Goal: Transaction & Acquisition: Purchase product/service

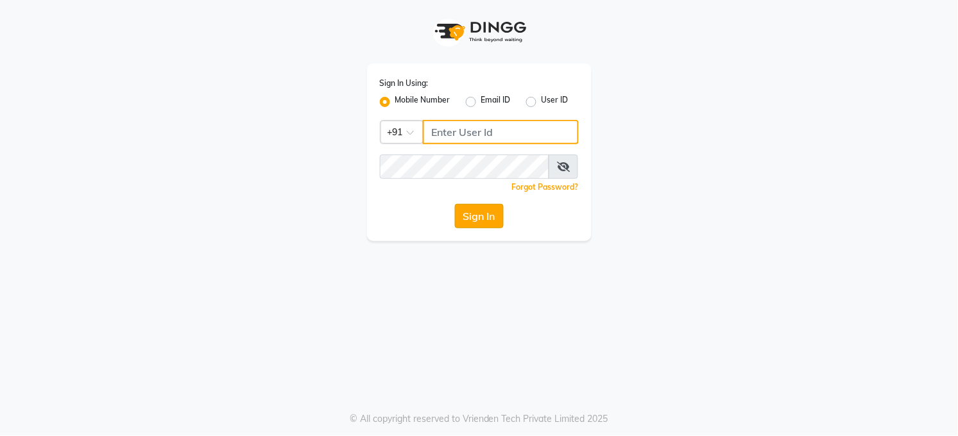
type input "7360007500"
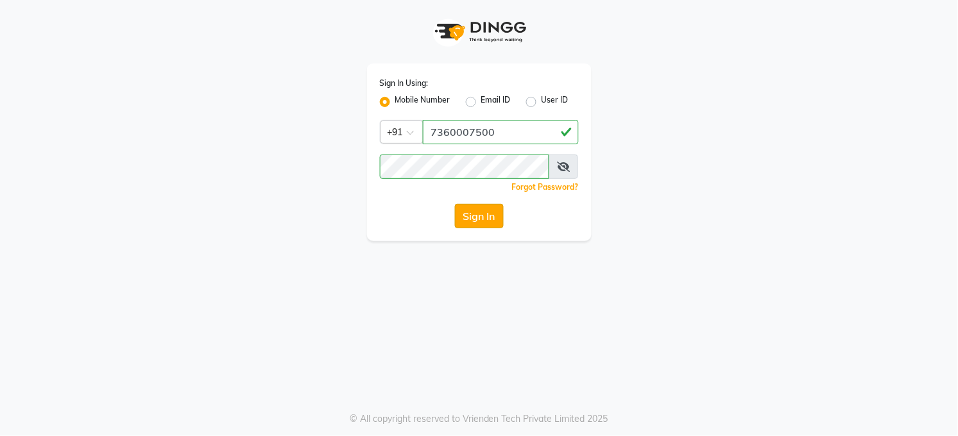
click at [484, 216] on button "Sign In" at bounding box center [479, 216] width 49 height 24
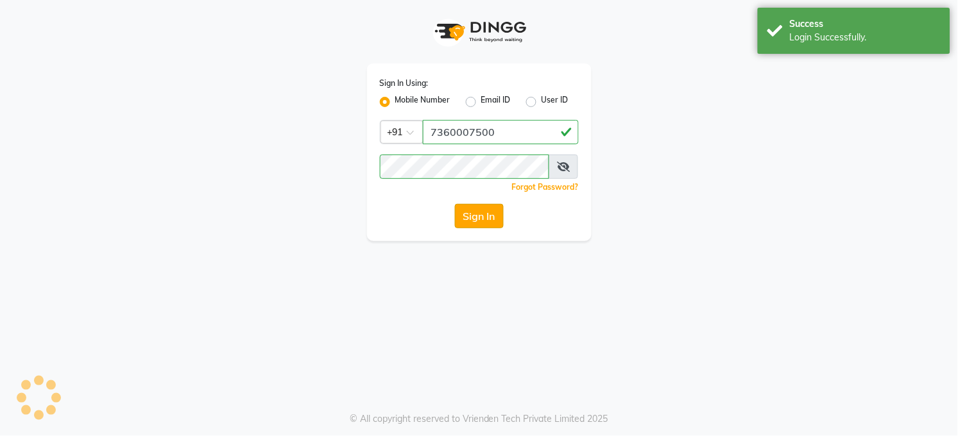
select select "service"
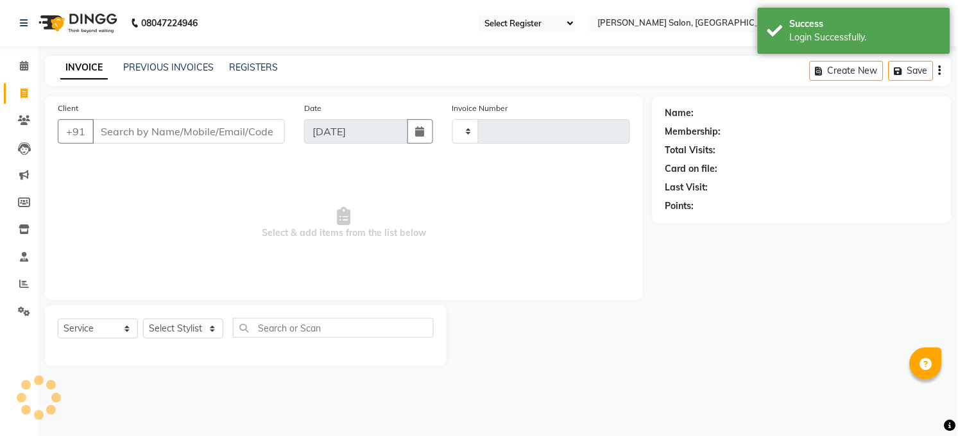
type input "3243"
select select "35"
select select "en"
select select "5748"
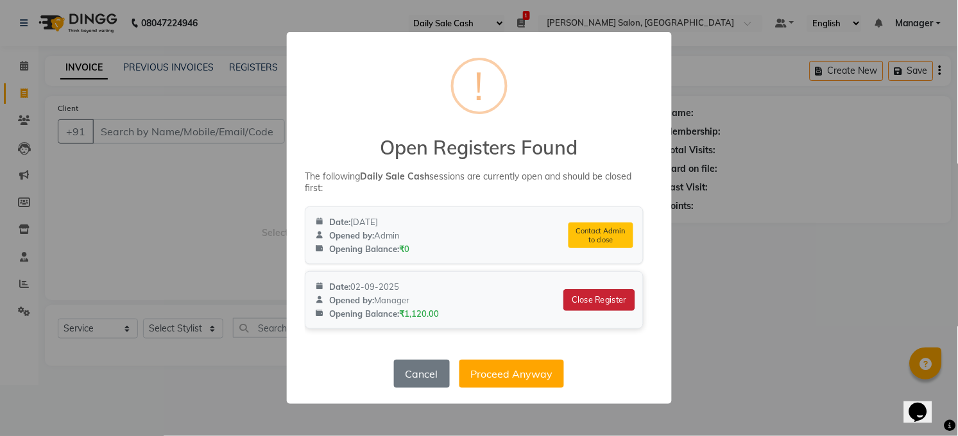
click at [588, 293] on button "Close Register" at bounding box center [599, 300] width 71 height 22
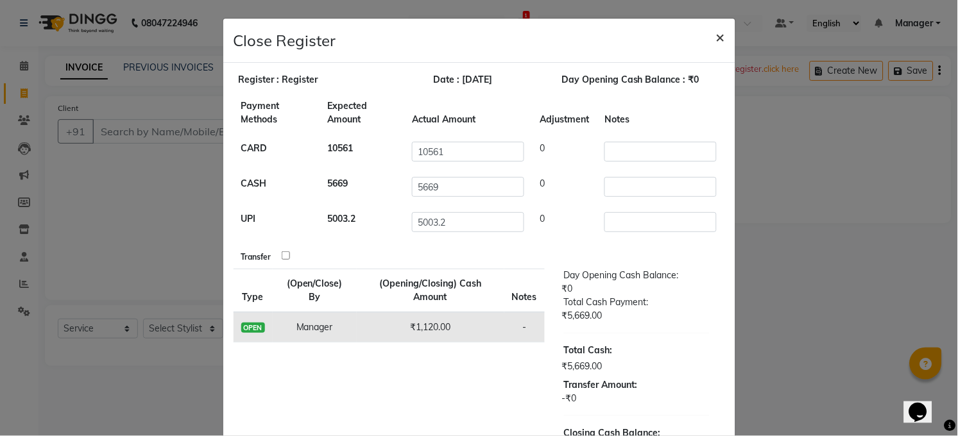
click at [716, 33] on span "×" at bounding box center [720, 36] width 9 height 19
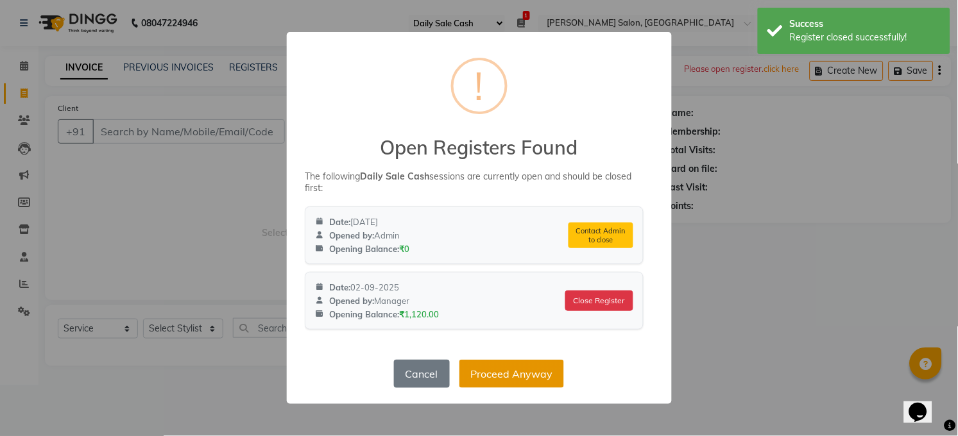
click at [517, 375] on button "Proceed Anyway" at bounding box center [512, 374] width 105 height 28
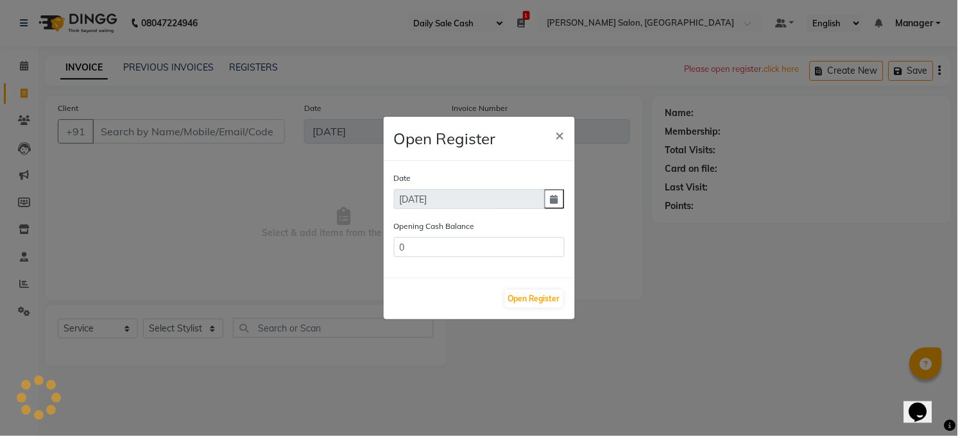
click at [208, 331] on ngb-modal-window "Open Register × Date 03-09-2025 Opening Cash Balance 0 Open Register" at bounding box center [479, 218] width 958 height 436
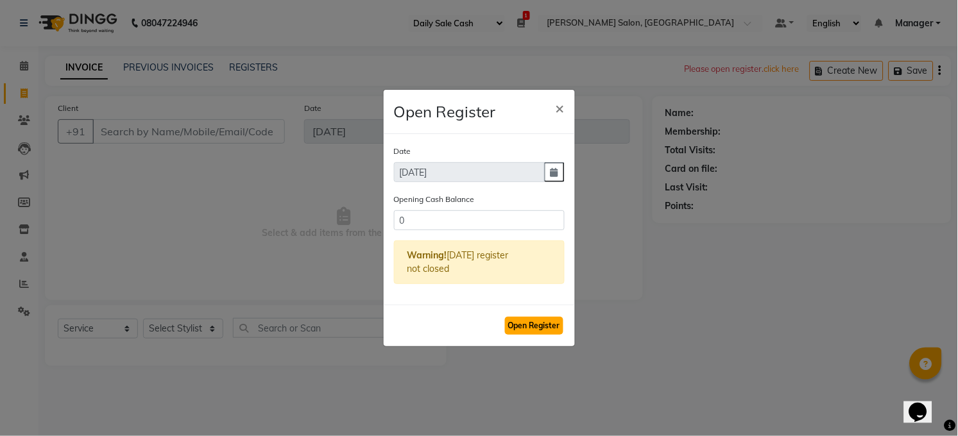
click at [520, 323] on button "Open Register" at bounding box center [534, 326] width 58 height 18
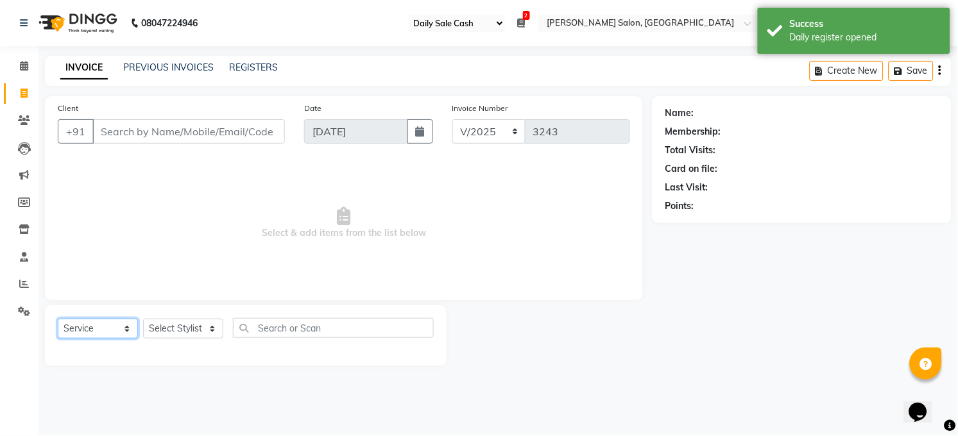
click at [126, 329] on select "Select Service Product Membership Package Voucher Prepaid Gift Card" at bounding box center [98, 329] width 80 height 20
click at [202, 324] on select "Select Stylist [PERSON_NAME] [PERSON_NAME] COUNTER Manager [PERSON_NAME] [PERSO…" at bounding box center [183, 329] width 80 height 20
select select "40299"
click at [143, 320] on select "Select Stylist [PERSON_NAME] [PERSON_NAME] COUNTER Manager [PERSON_NAME] [PERSO…" at bounding box center [183, 329] width 80 height 20
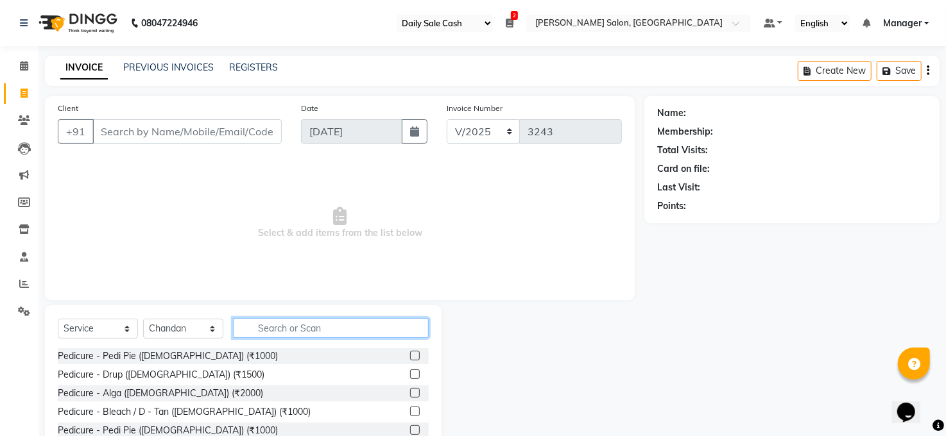
click at [273, 325] on input "text" at bounding box center [331, 328] width 196 height 20
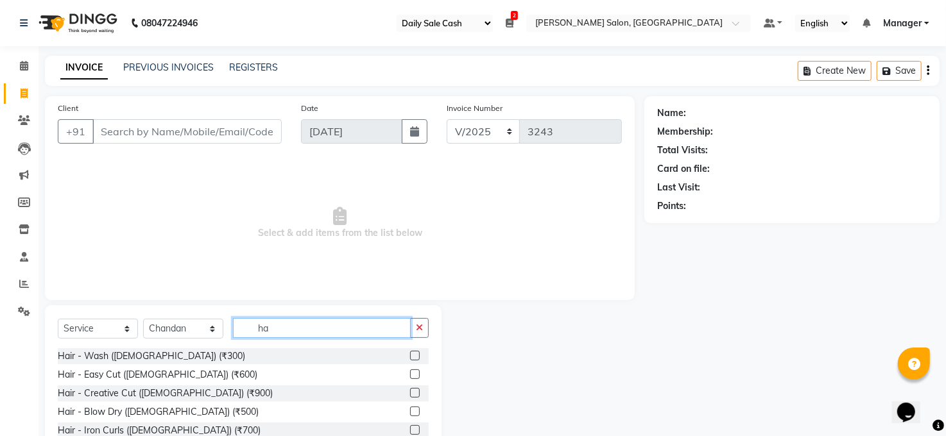
type input "h"
type input "cut"
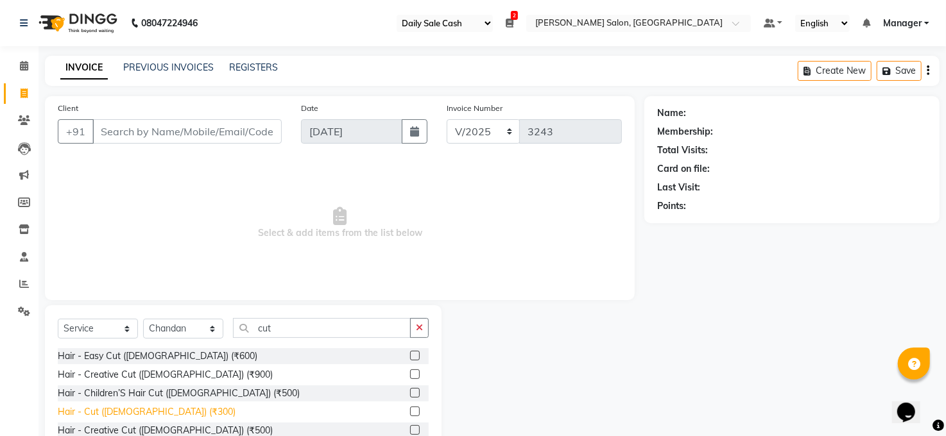
click at [148, 411] on div "Hair - Cut ([DEMOGRAPHIC_DATA]) (₹300)" at bounding box center [147, 412] width 178 height 13
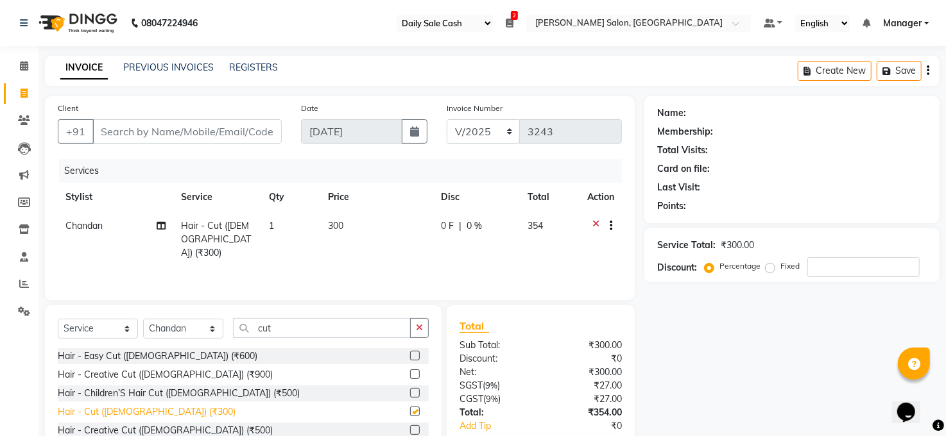
checkbox input "false"
click at [352, 320] on input "cut" at bounding box center [322, 328] width 178 height 20
type input "c"
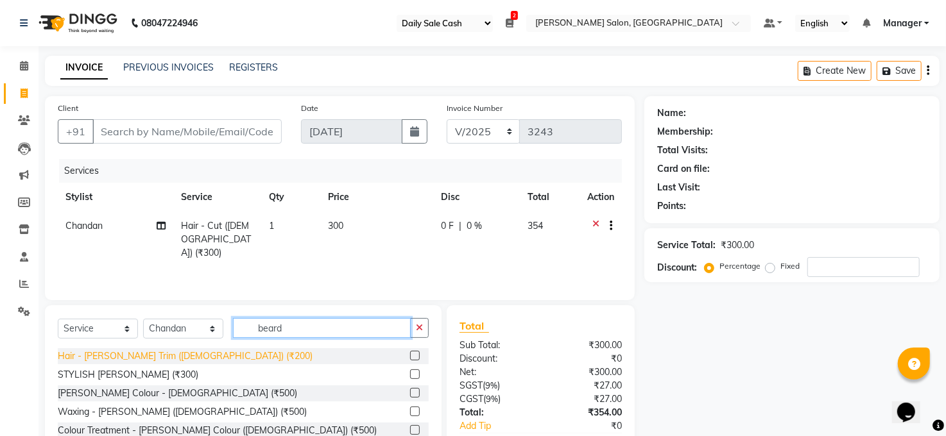
type input "beard"
click at [171, 354] on div "Hair - [PERSON_NAME] Trim ([DEMOGRAPHIC_DATA]) (₹200)" at bounding box center [185, 356] width 255 height 13
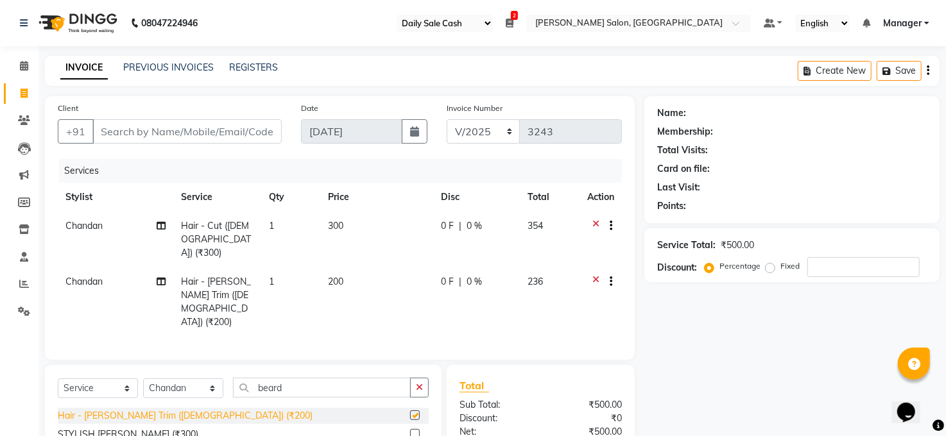
checkbox input "false"
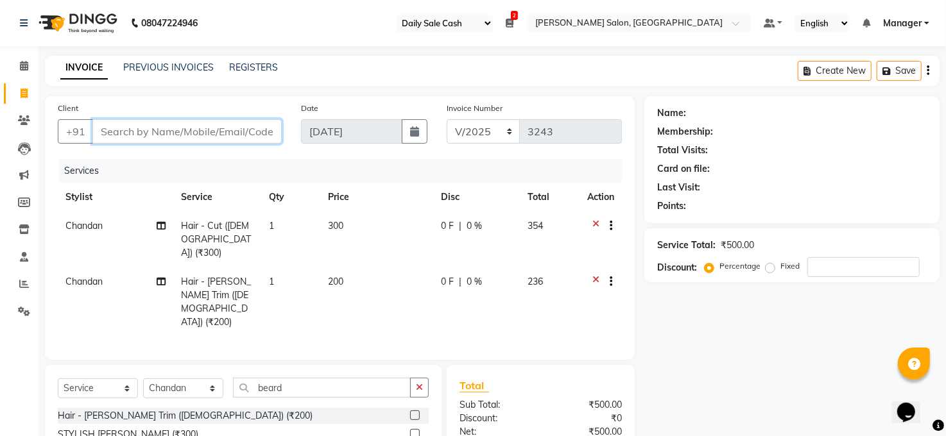
click at [198, 134] on input "Client" at bounding box center [186, 131] width 189 height 24
type input "9"
type input "0"
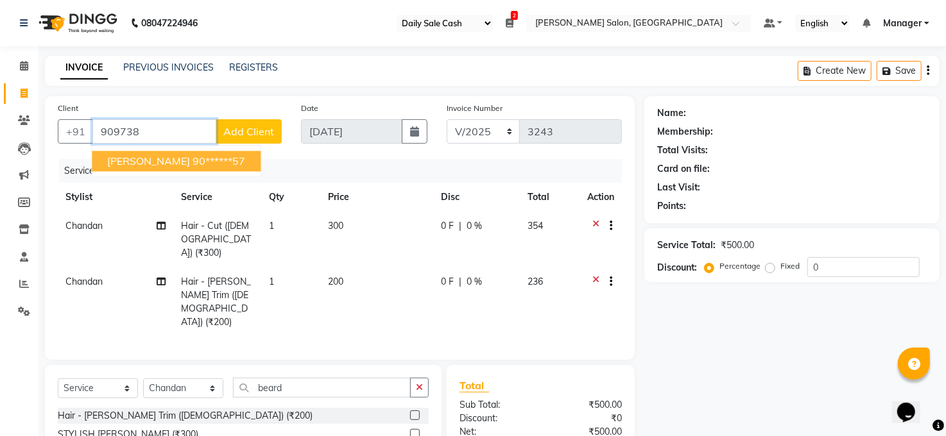
click at [193, 158] on ngb-highlight "90******57" at bounding box center [219, 161] width 53 height 13
type input "90******57"
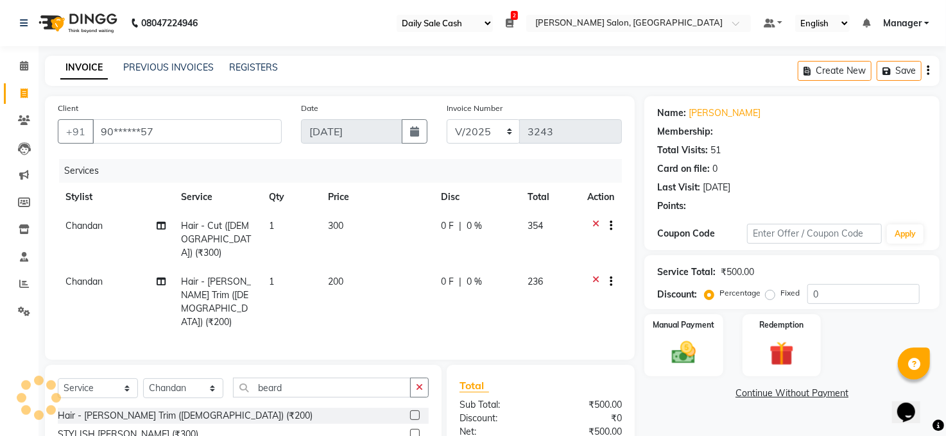
select select "1: Object"
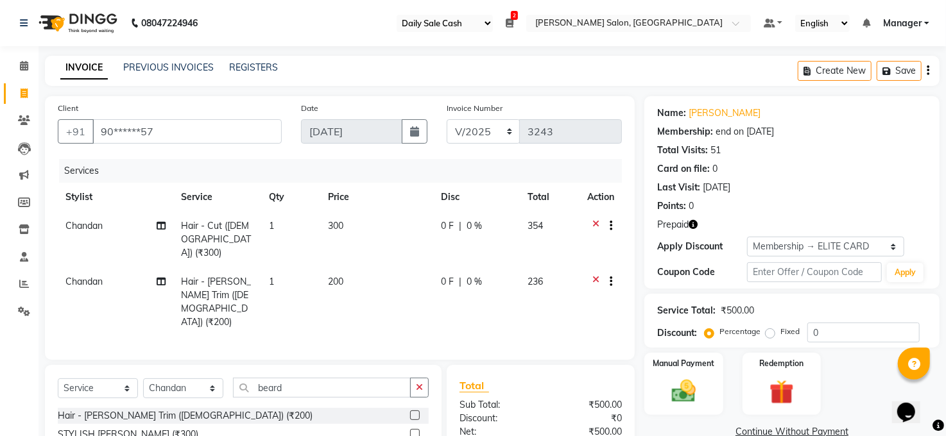
click at [695, 224] on icon "button" at bounding box center [693, 224] width 9 height 9
click at [796, 274] on input "text" at bounding box center [814, 272] width 135 height 20
type input "1"
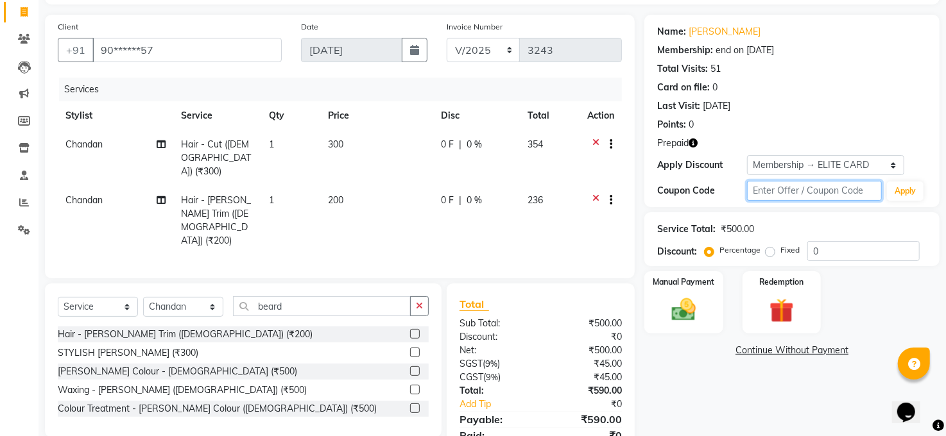
scroll to position [108, 0]
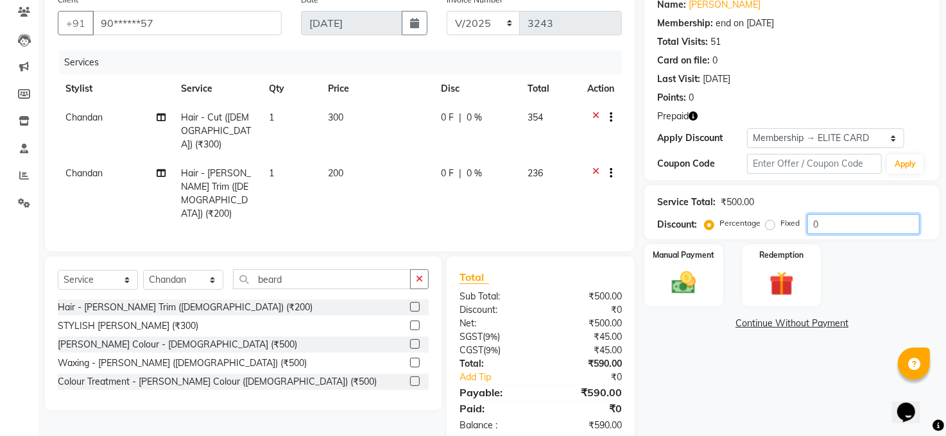
click at [827, 223] on input "0" at bounding box center [863, 224] width 112 height 20
type input "10"
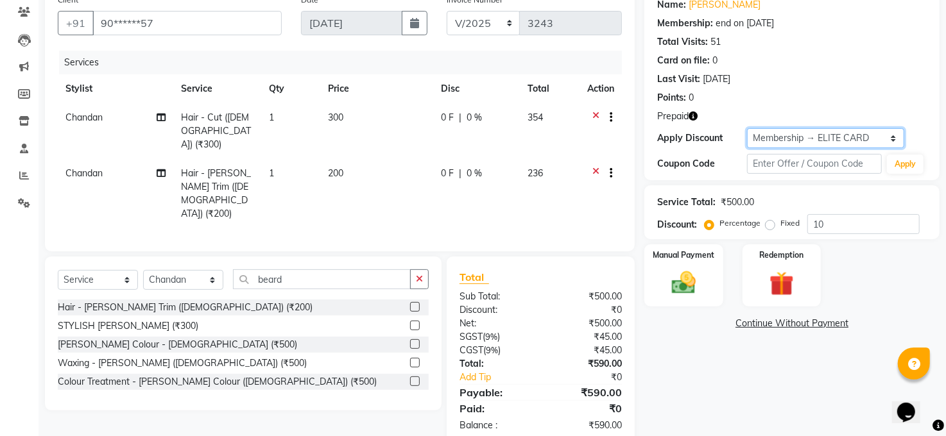
click at [865, 133] on select "Select Membership → ELITE CARD" at bounding box center [825, 138] width 157 height 20
select select "0:"
click at [747, 128] on select "Select Membership → ELITE CARD" at bounding box center [825, 138] width 157 height 20
type input "0"
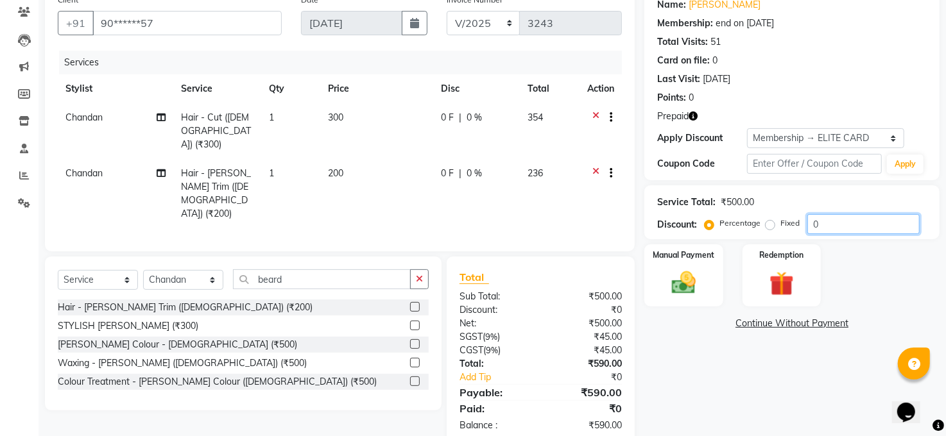
click at [850, 224] on input "0" at bounding box center [863, 224] width 112 height 20
type input "10"
click at [701, 284] on img at bounding box center [683, 284] width 41 height 30
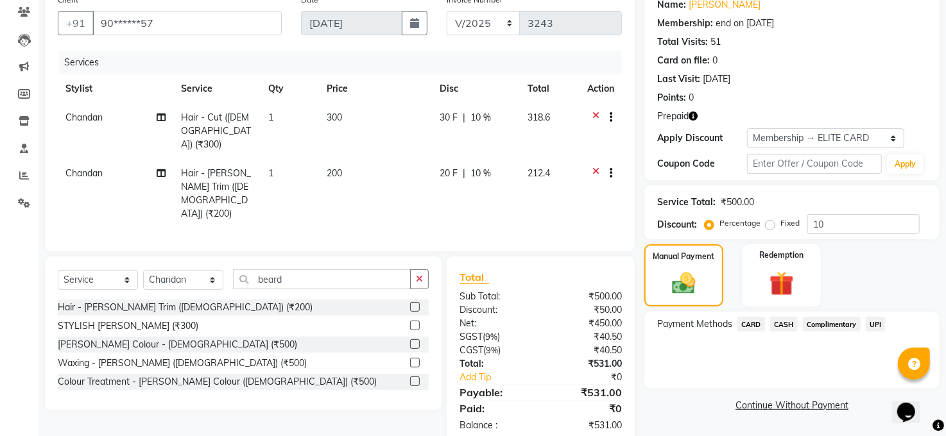
click at [788, 327] on span "CASH" at bounding box center [784, 324] width 28 height 15
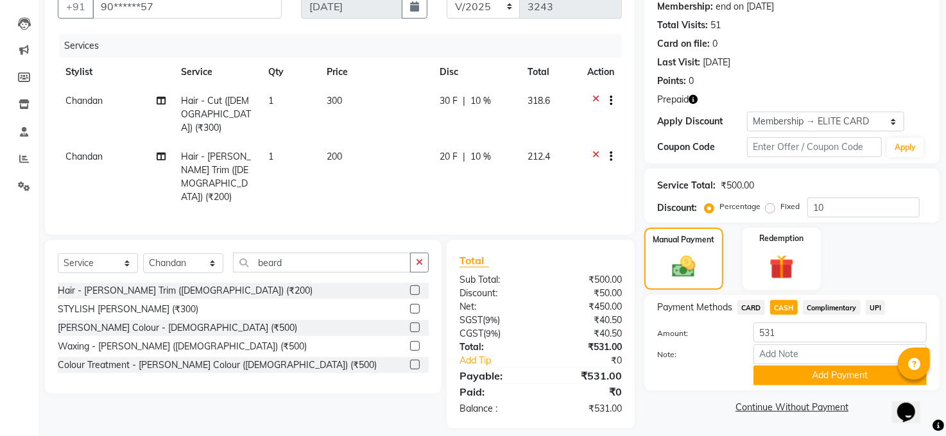
click at [832, 377] on button "Add Payment" at bounding box center [839, 376] width 173 height 20
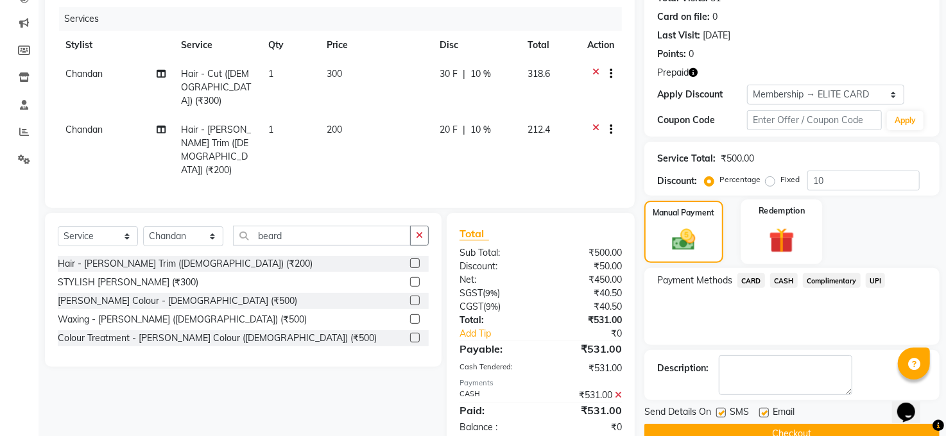
scroll to position [178, 0]
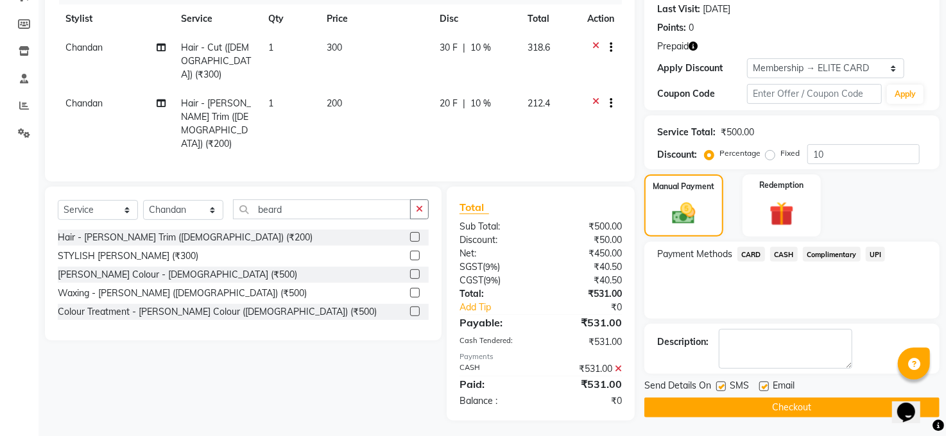
click at [786, 402] on button "Checkout" at bounding box center [791, 408] width 295 height 20
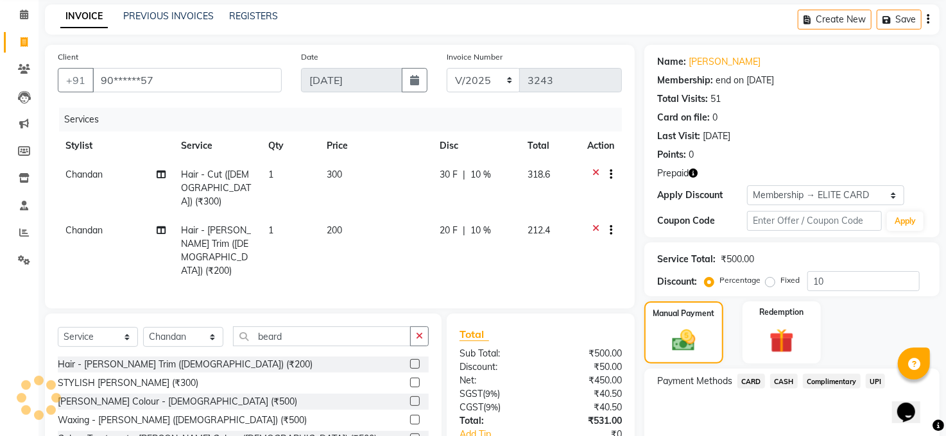
scroll to position [0, 0]
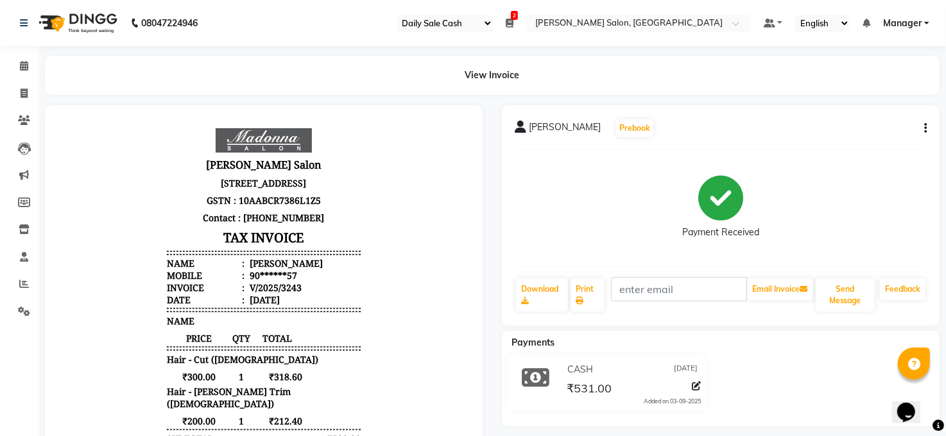
click at [506, 24] on icon at bounding box center [510, 23] width 8 height 9
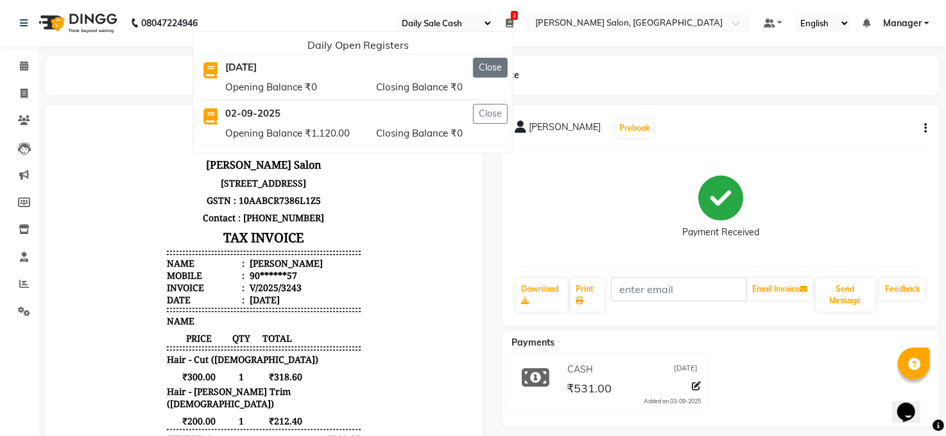
click at [484, 73] on button "Close" at bounding box center [490, 68] width 35 height 20
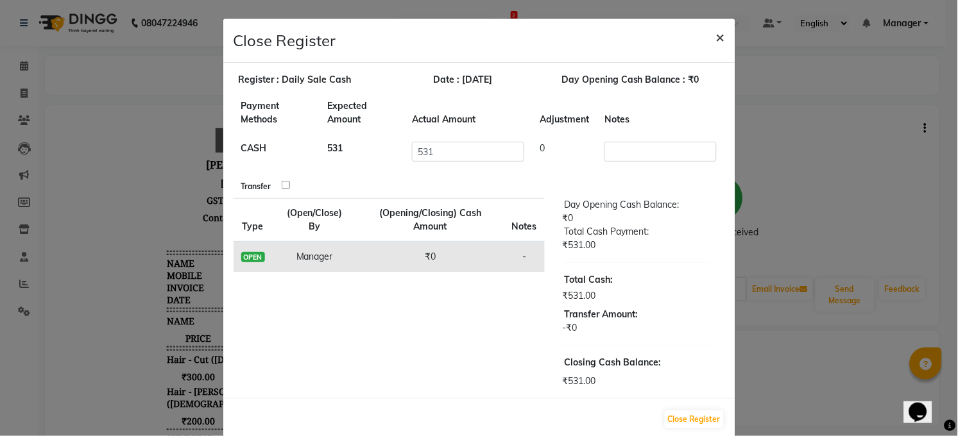
click at [718, 37] on span "×" at bounding box center [720, 36] width 9 height 19
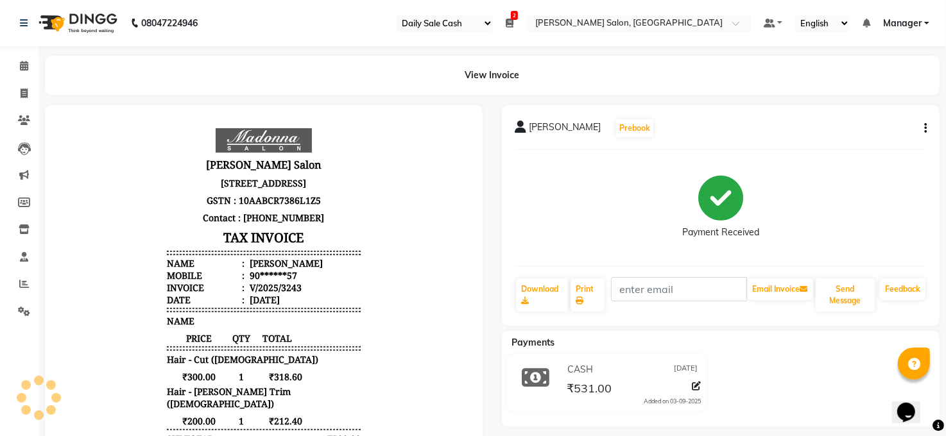
click at [507, 19] on icon at bounding box center [510, 23] width 8 height 9
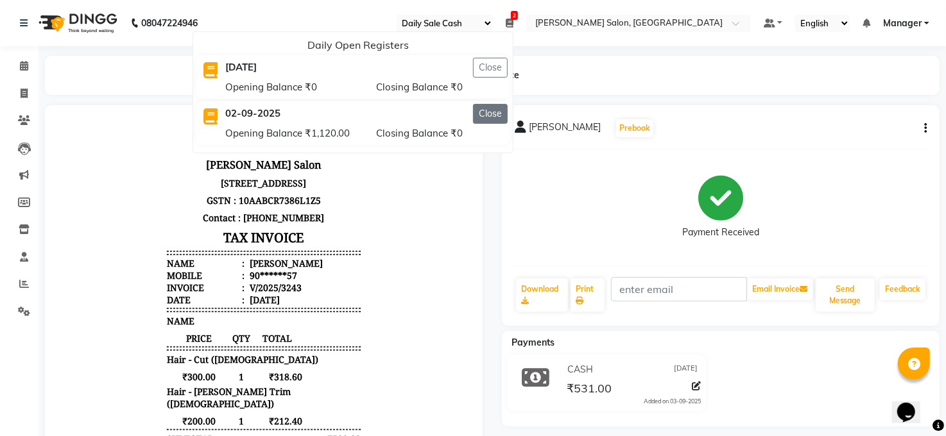
click at [493, 109] on button "Close" at bounding box center [490, 114] width 35 height 20
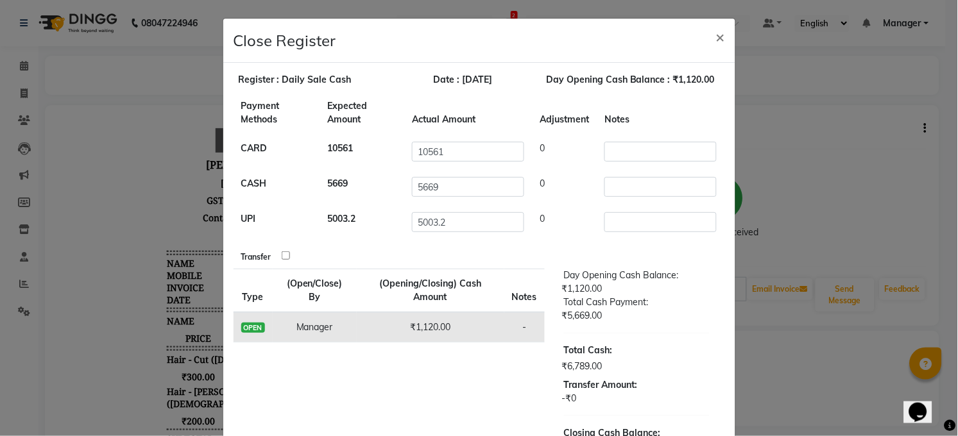
drag, startPoint x: 276, startPoint y: 254, endPoint x: 286, endPoint y: 254, distance: 10.3
click at [282, 253] on input "checkbox" at bounding box center [286, 256] width 8 height 8
checkbox input "true"
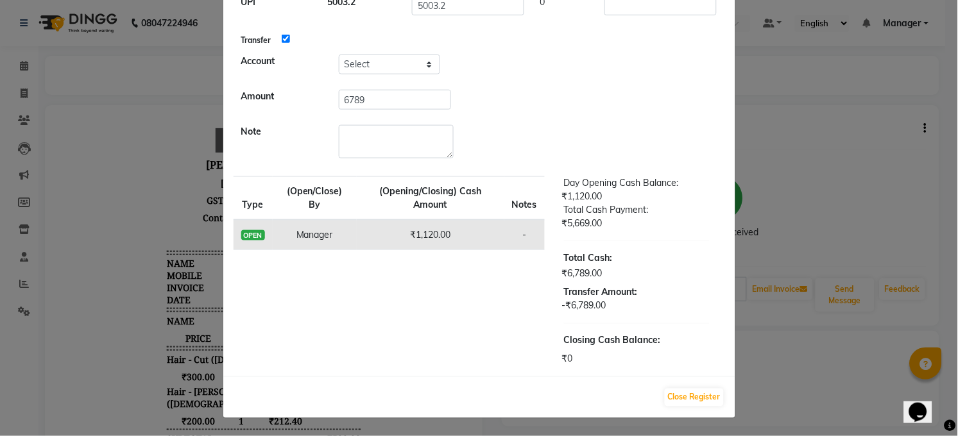
scroll to position [46, 0]
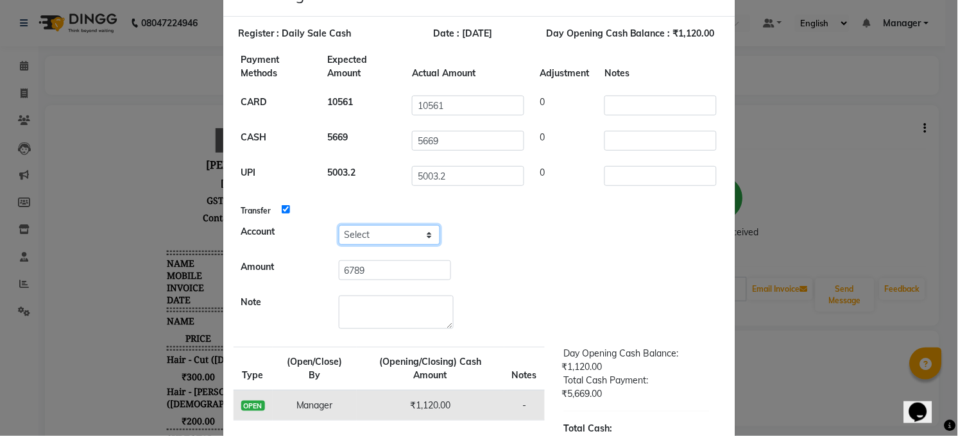
click at [411, 234] on select "Select Petty Cash Handover Account" at bounding box center [389, 235] width 101 height 20
select select "5298"
click at [339, 225] on select "Select Petty Cash Handover Account" at bounding box center [389, 235] width 101 height 20
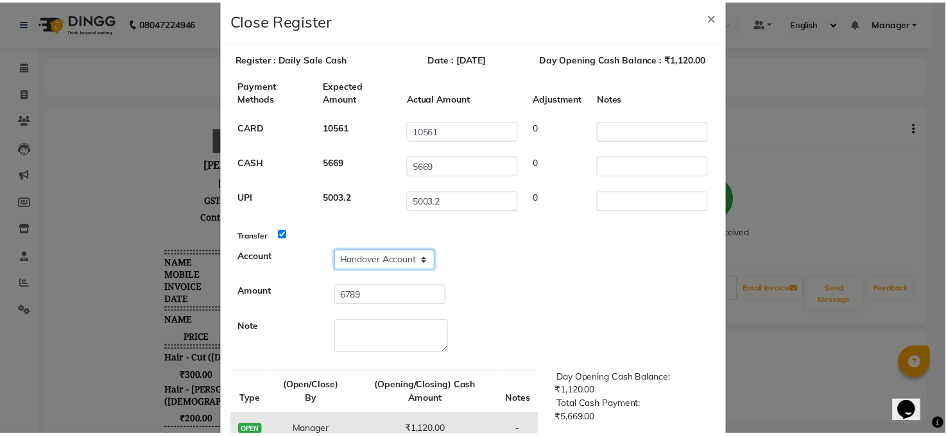
scroll to position [0, 0]
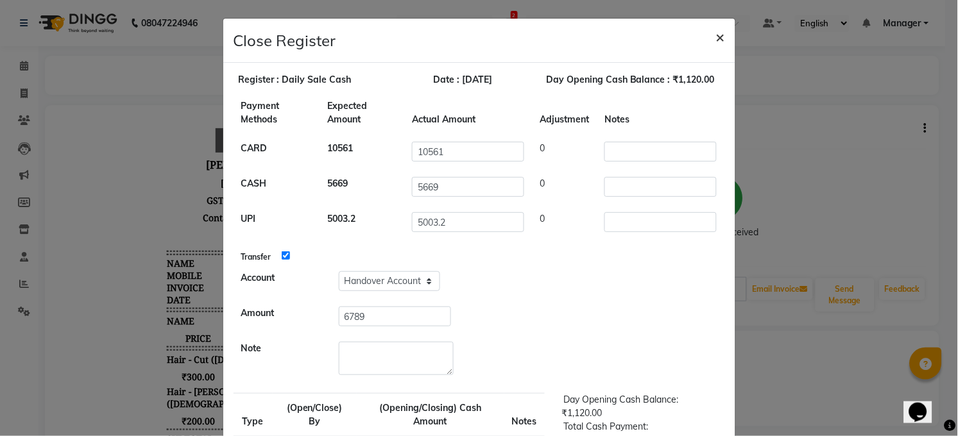
click at [716, 36] on span "×" at bounding box center [720, 36] width 9 height 19
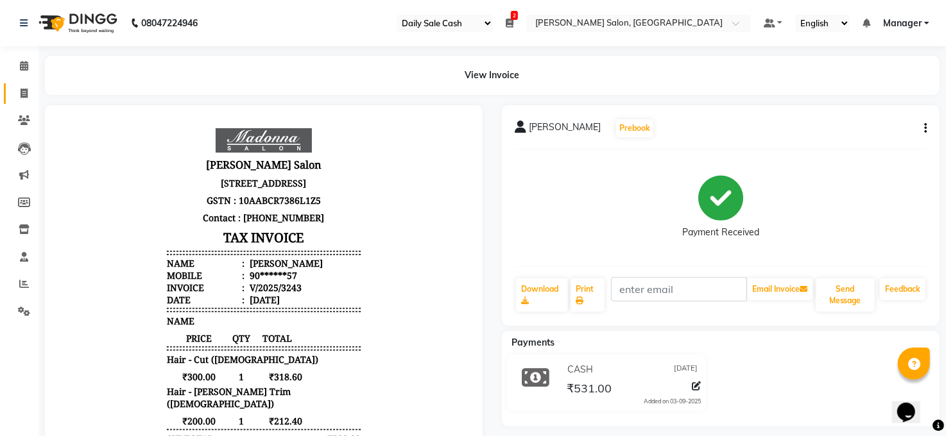
click at [24, 83] on link "Invoice" at bounding box center [19, 93] width 31 height 21
select select "service"
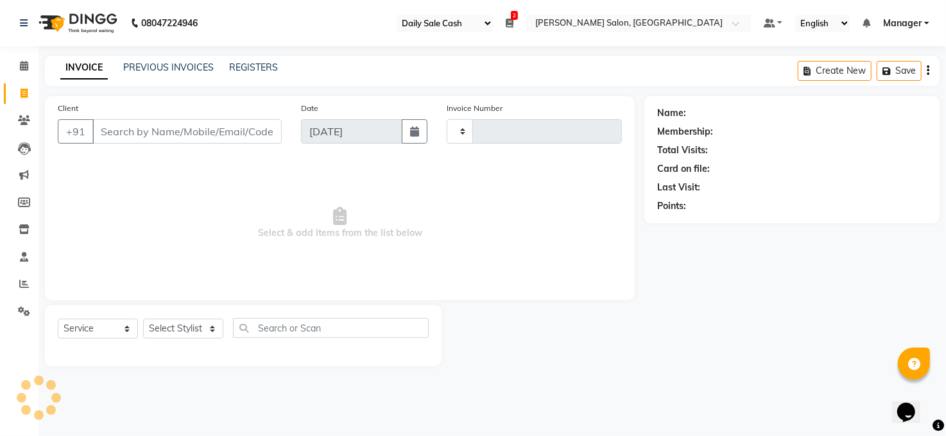
type input "3244"
select select "5748"
click at [14, 285] on span at bounding box center [24, 284] width 22 height 15
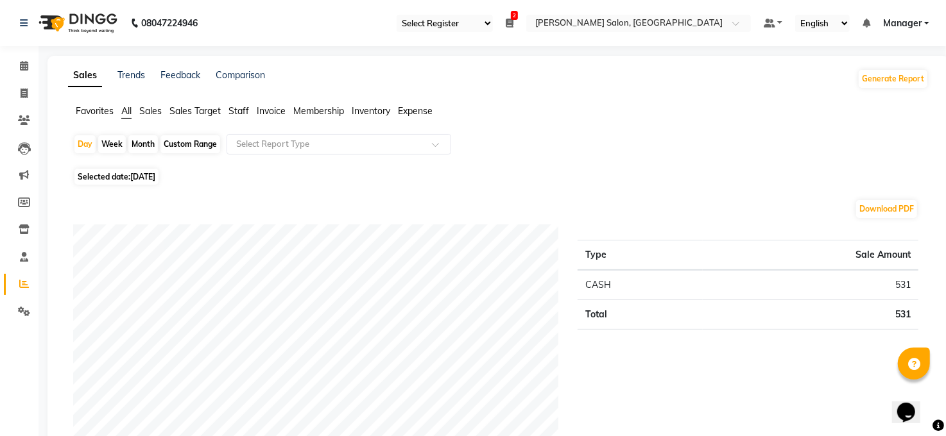
click at [142, 146] on div "Month" at bounding box center [143, 144] width 30 height 18
select select "9"
select select "2025"
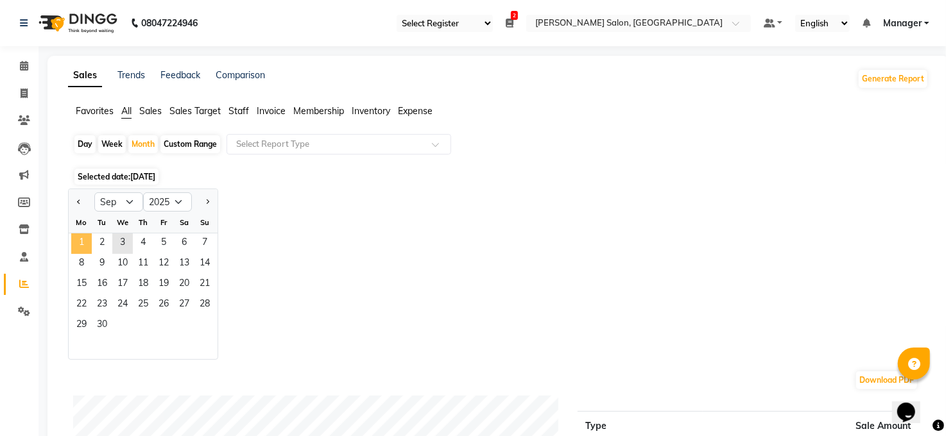
click at [81, 248] on span "1" at bounding box center [81, 244] width 21 height 21
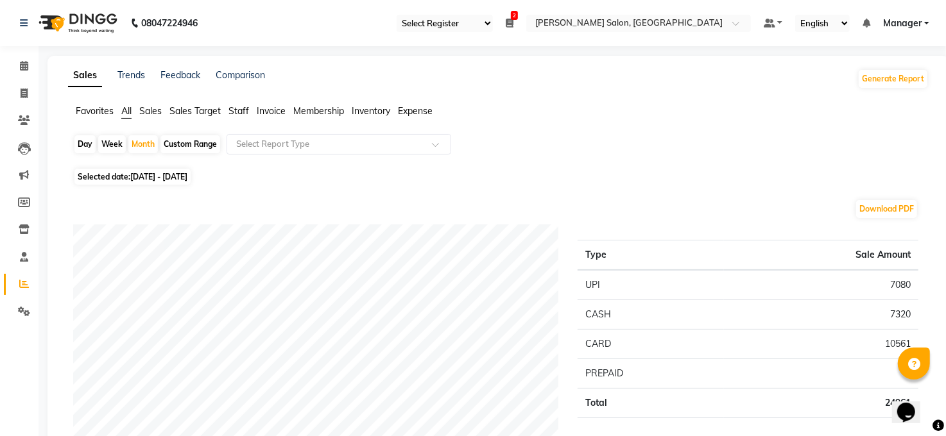
click at [85, 144] on div "Day" at bounding box center [84, 144] width 21 height 18
select select "9"
select select "2025"
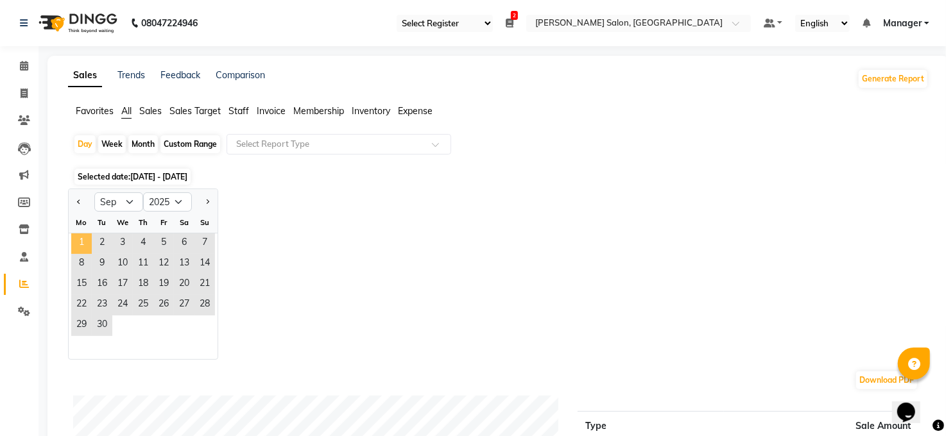
click at [82, 246] on span "1" at bounding box center [81, 244] width 21 height 21
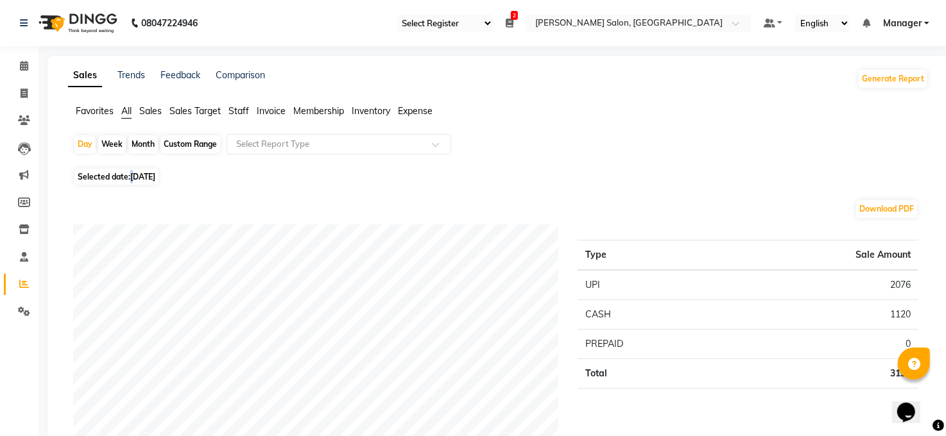
click at [134, 173] on span "01-09-2025" at bounding box center [142, 177] width 25 height 10
select select "9"
select select "2025"
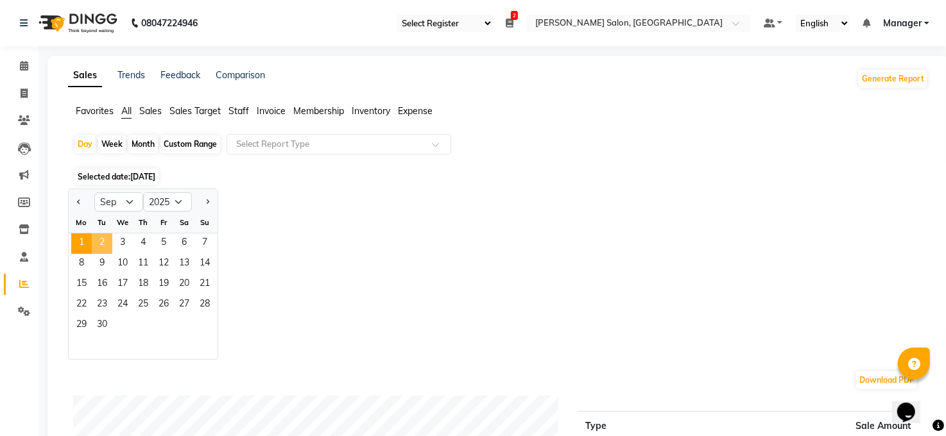
click at [107, 245] on span "2" at bounding box center [102, 244] width 21 height 21
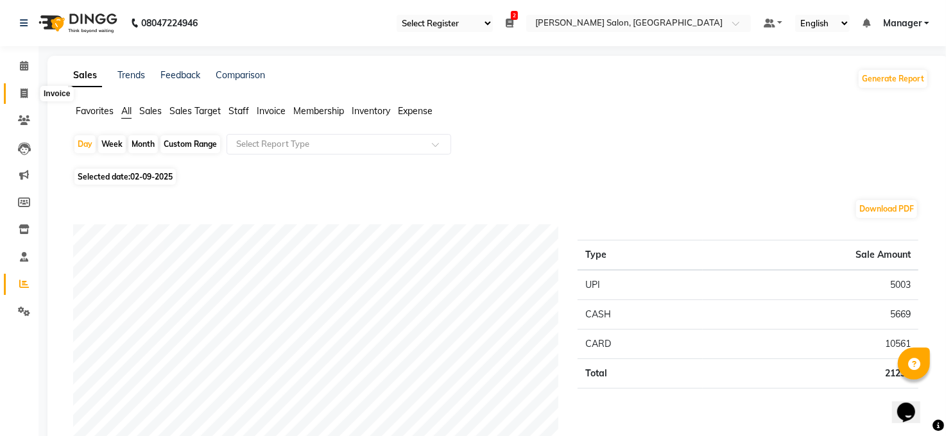
click at [17, 94] on span at bounding box center [24, 94] width 22 height 15
select select "service"
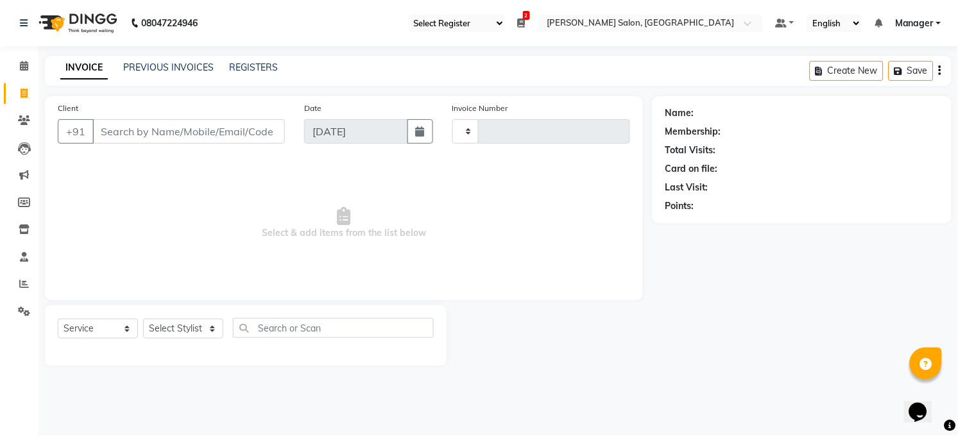
type input "3244"
select select "5748"
click at [526, 22] on icon at bounding box center [522, 23] width 8 height 9
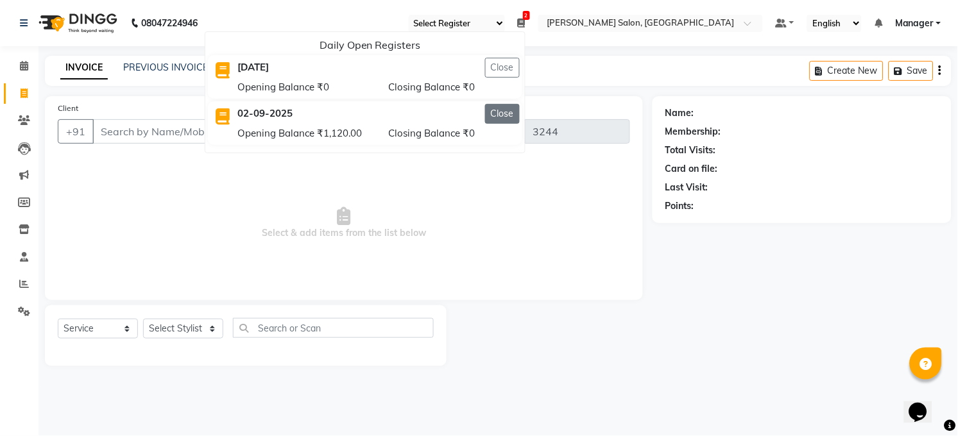
click at [493, 112] on button "Close" at bounding box center [502, 114] width 35 height 20
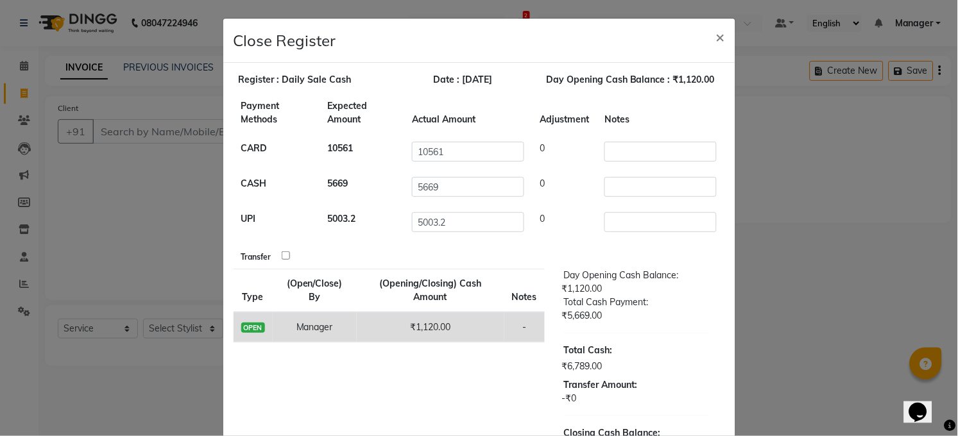
click at [282, 254] on input "checkbox" at bounding box center [286, 256] width 8 height 8
checkbox input "true"
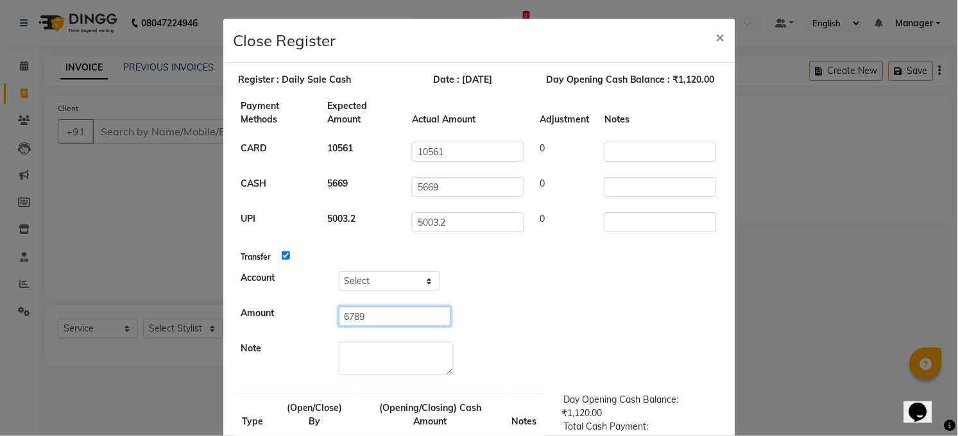
click at [380, 313] on input "6789" at bounding box center [395, 317] width 112 height 20
click at [716, 39] on span "×" at bounding box center [720, 36] width 9 height 19
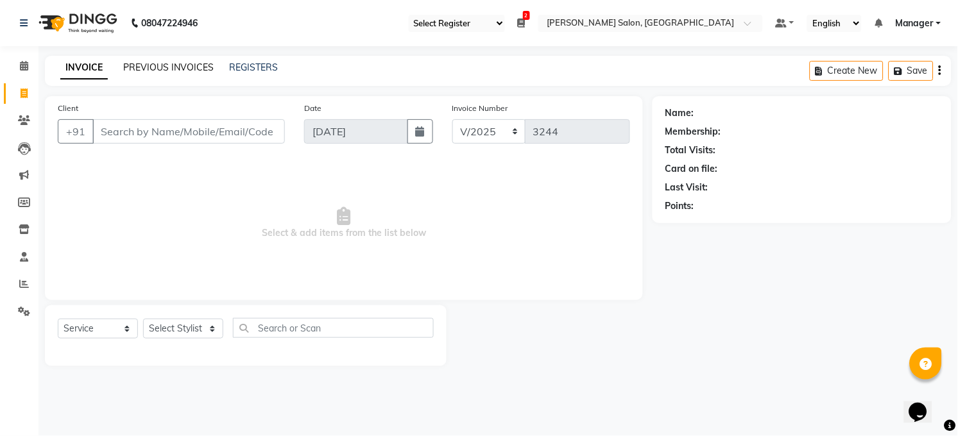
click at [180, 67] on link "PREVIOUS INVOICES" at bounding box center [168, 68] width 90 height 12
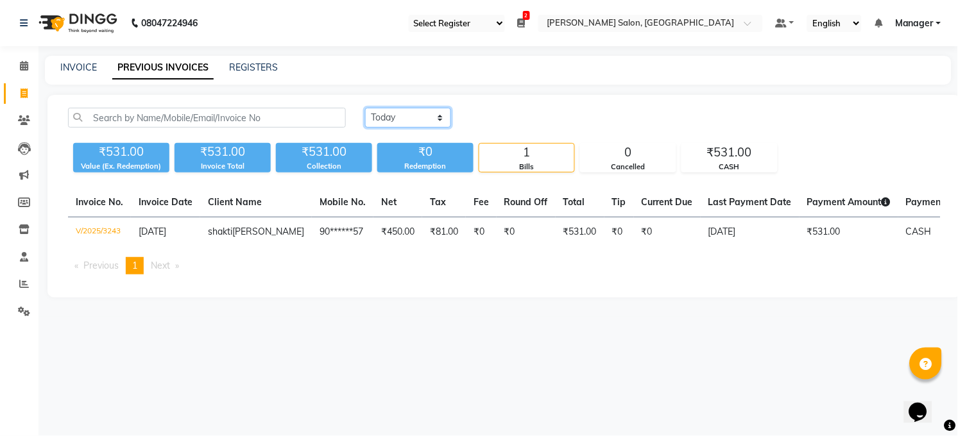
click at [423, 122] on select "Today Yesterday Custom Range" at bounding box center [408, 118] width 86 height 20
select select "yesterday"
click at [365, 108] on select "Today Yesterday Custom Range" at bounding box center [408, 118] width 86 height 20
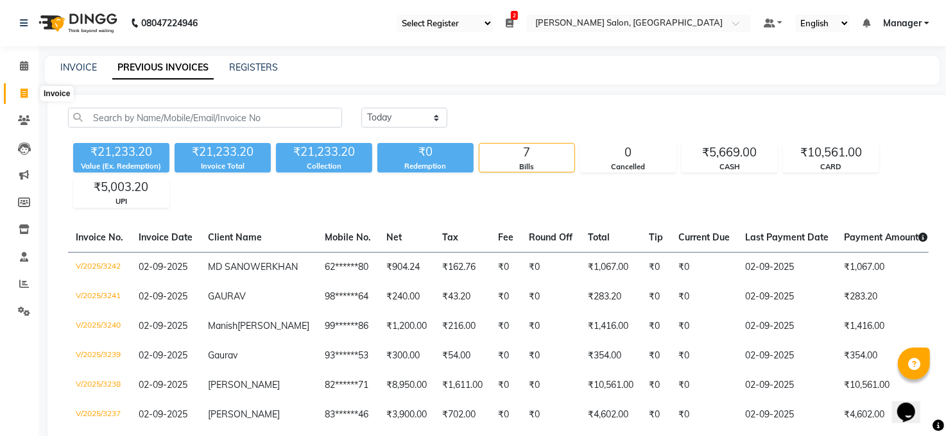
click at [18, 87] on span at bounding box center [24, 94] width 22 height 15
select select "service"
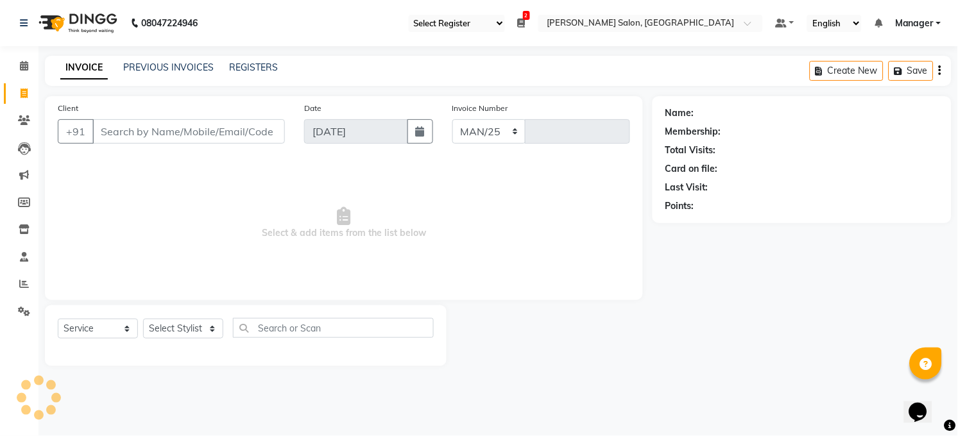
select select "5748"
type input "3244"
click at [524, 22] on icon at bounding box center [522, 23] width 8 height 9
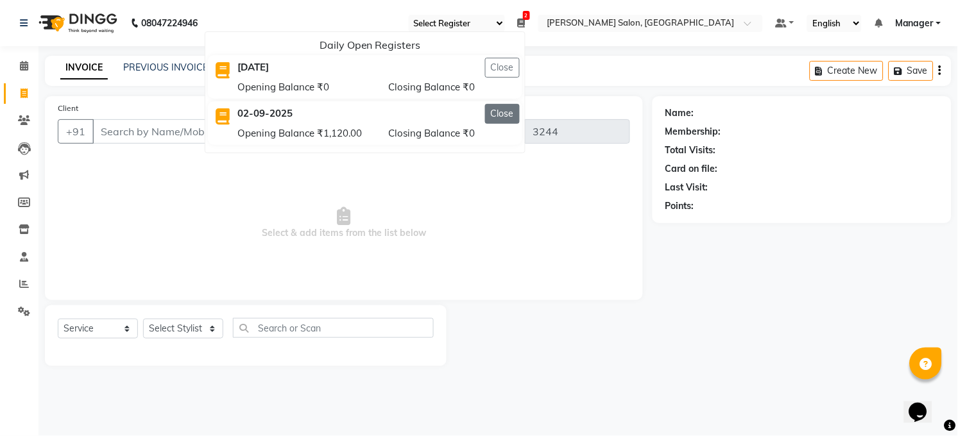
click at [497, 104] on button "Close" at bounding box center [502, 114] width 35 height 20
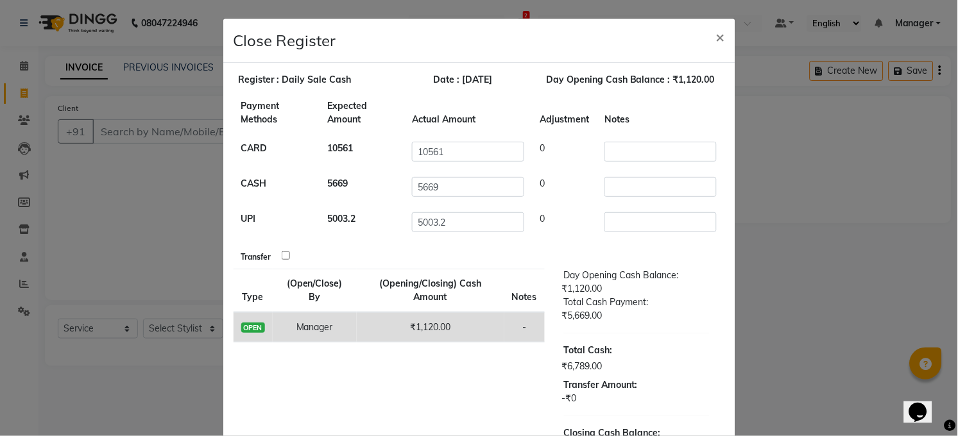
scroll to position [92, 0]
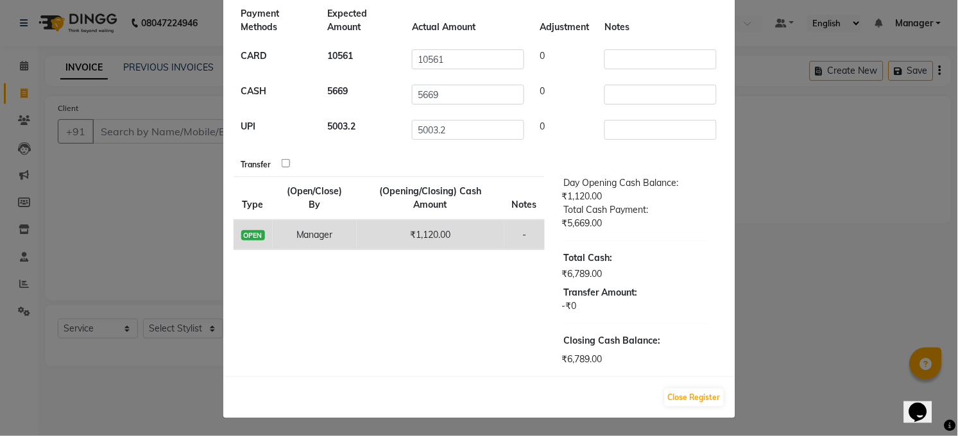
click at [282, 161] on input "checkbox" at bounding box center [286, 163] width 8 height 8
checkbox input "true"
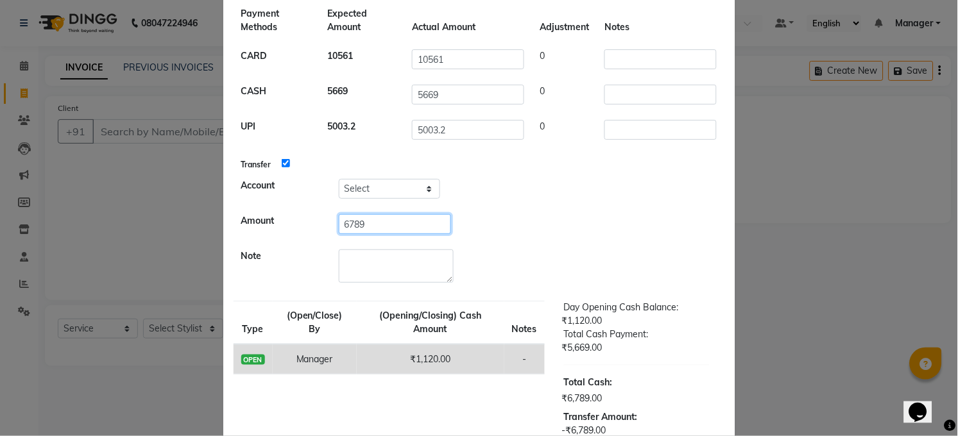
click at [381, 225] on input "6789" at bounding box center [395, 224] width 112 height 20
type input "6"
click at [376, 193] on select "Select Petty Cash Handover Account" at bounding box center [389, 189] width 101 height 20
select select "5298"
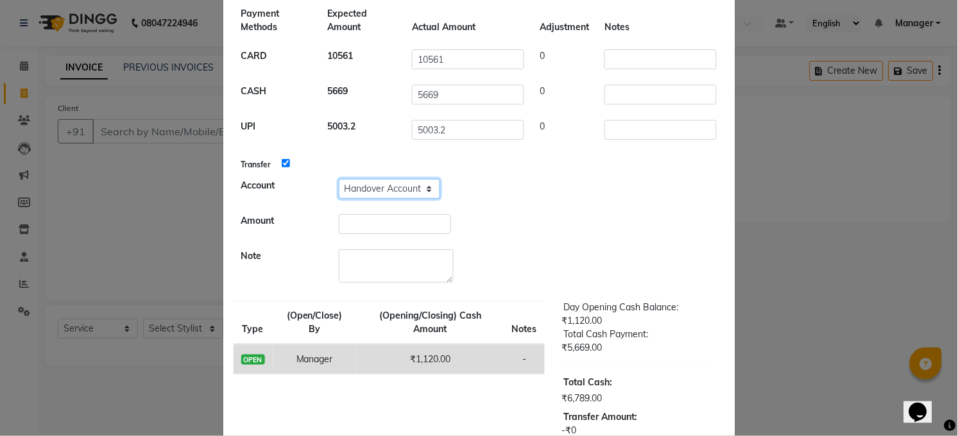
click at [339, 179] on select "Select Petty Cash Handover Account" at bounding box center [389, 189] width 101 height 20
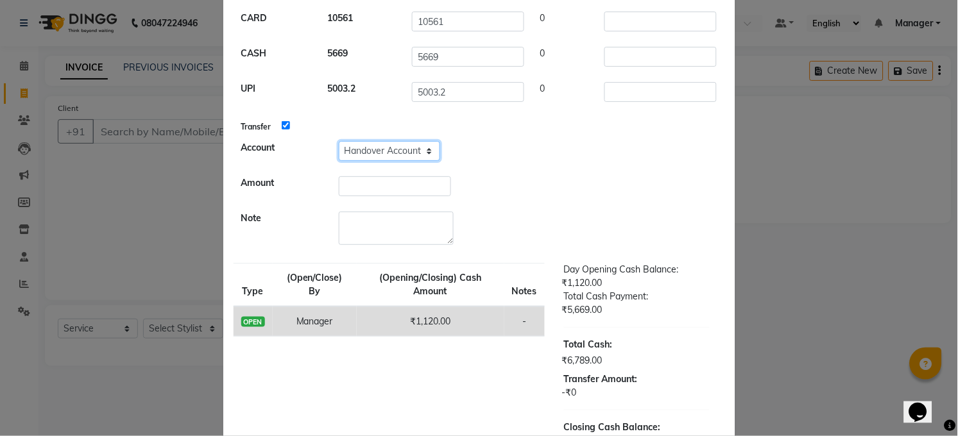
scroll to position [217, 0]
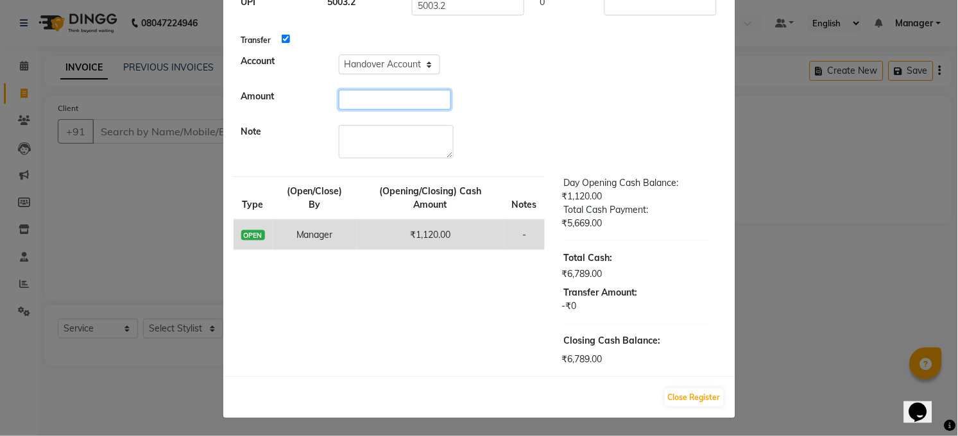
click at [403, 103] on input "number" at bounding box center [395, 100] width 112 height 20
type input "5669"
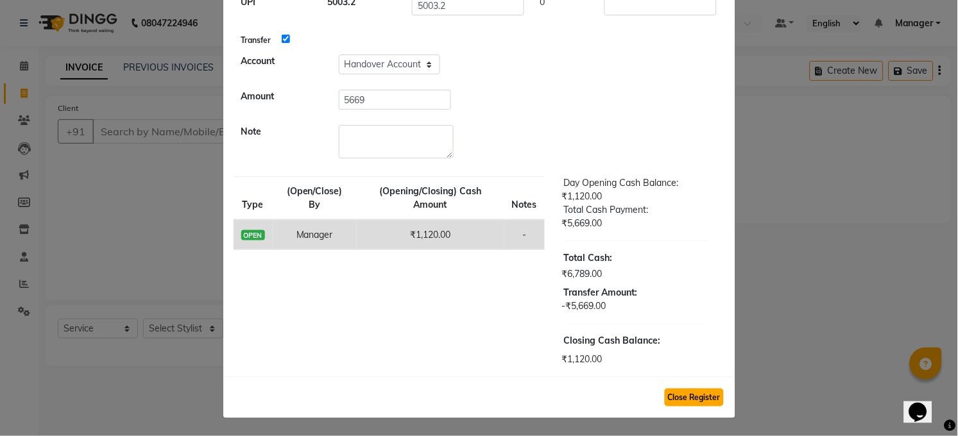
click at [696, 393] on button "Close Register" at bounding box center [694, 398] width 59 height 18
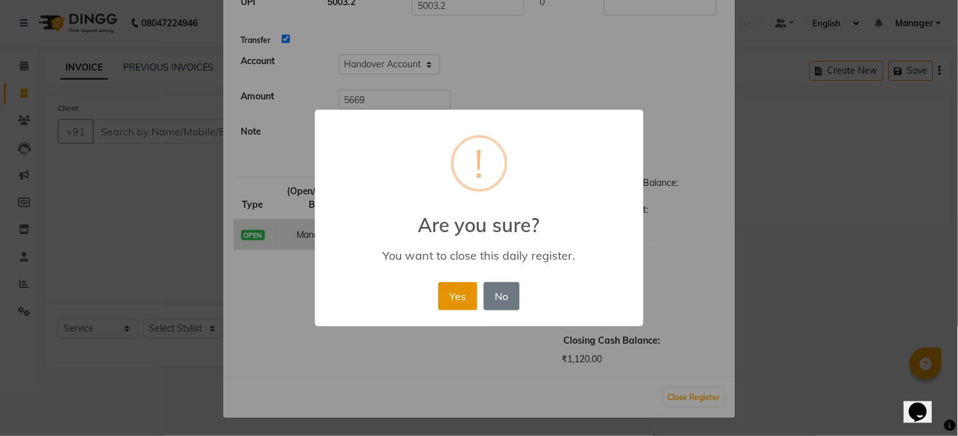
click at [461, 289] on button "Yes" at bounding box center [457, 296] width 39 height 28
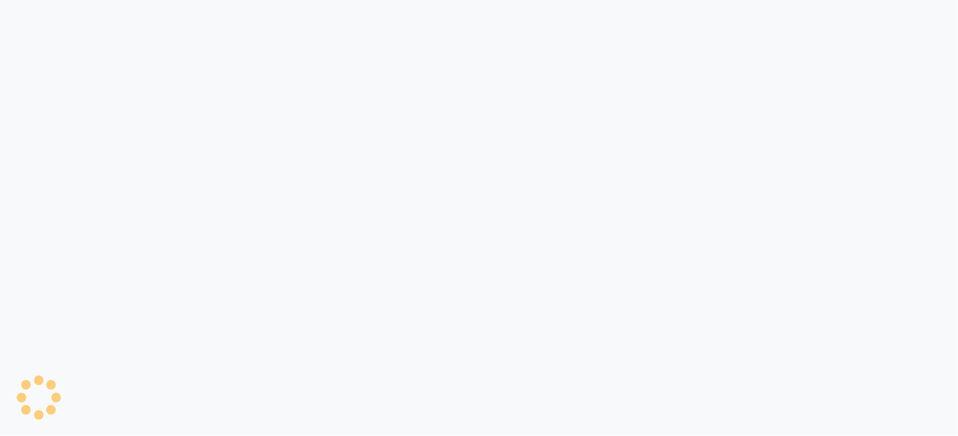
select select "35"
select select "service"
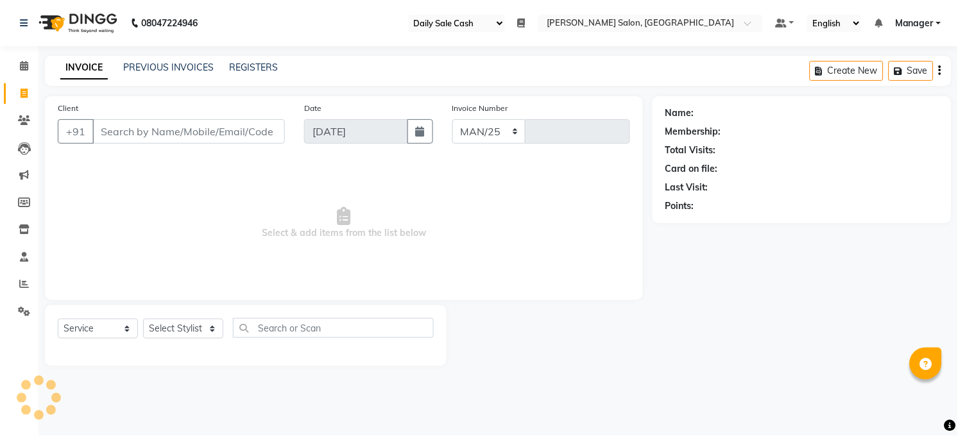
select select "5748"
type input "3244"
click at [24, 288] on icon at bounding box center [24, 284] width 10 height 10
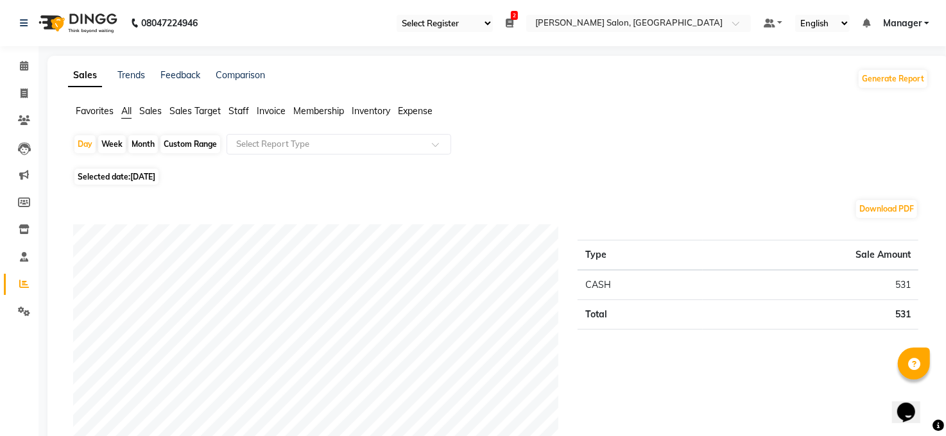
click at [153, 179] on span "[DATE]" at bounding box center [142, 177] width 25 height 10
select select "9"
select select "2025"
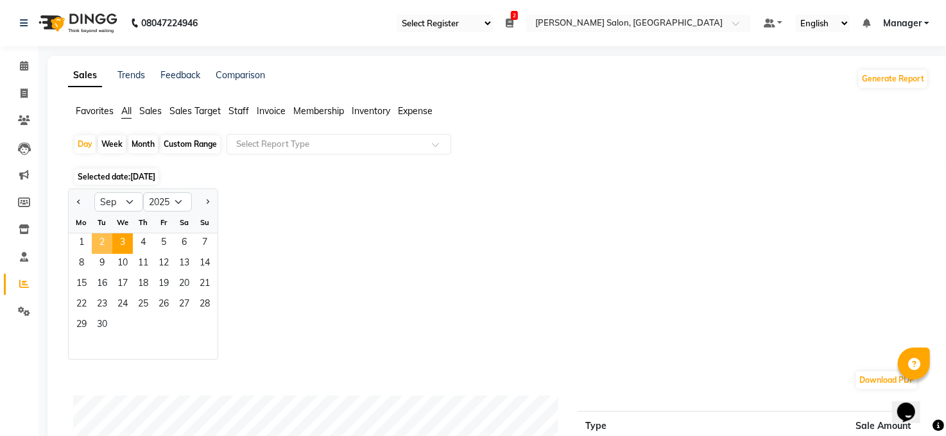
click at [106, 241] on span "2" at bounding box center [102, 244] width 21 height 21
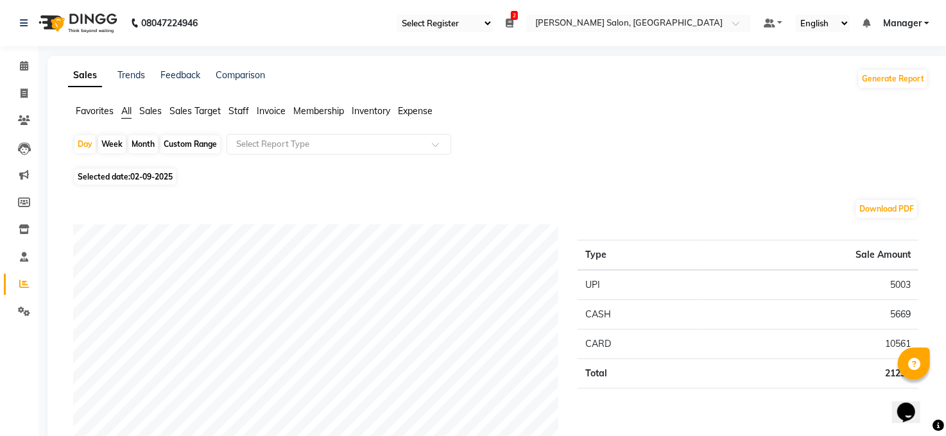
click at [410, 105] on span "Expense" at bounding box center [415, 111] width 35 height 12
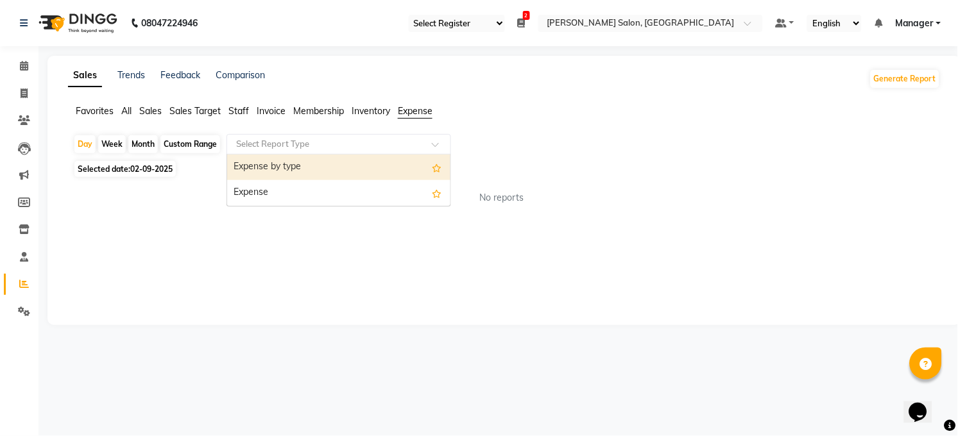
drag, startPoint x: 410, startPoint y: 143, endPoint x: 380, endPoint y: 210, distance: 73.2
click at [409, 143] on input "text" at bounding box center [326, 144] width 185 height 13
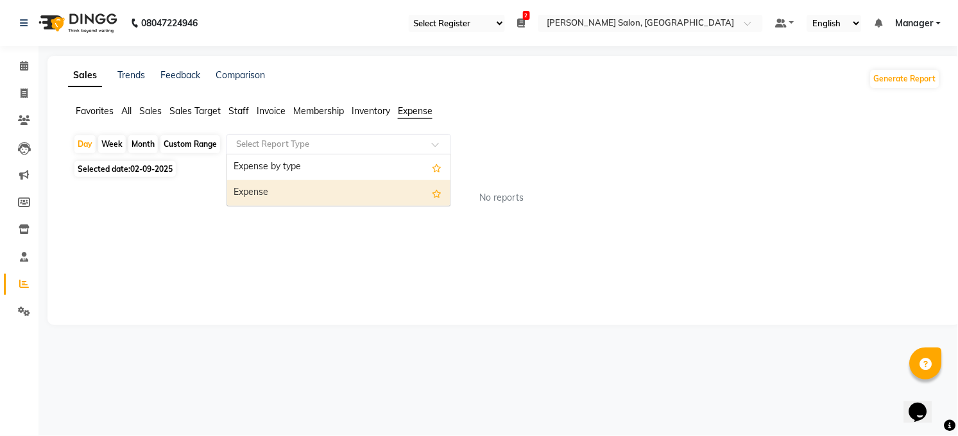
click at [380, 193] on div "Expense" at bounding box center [338, 193] width 223 height 26
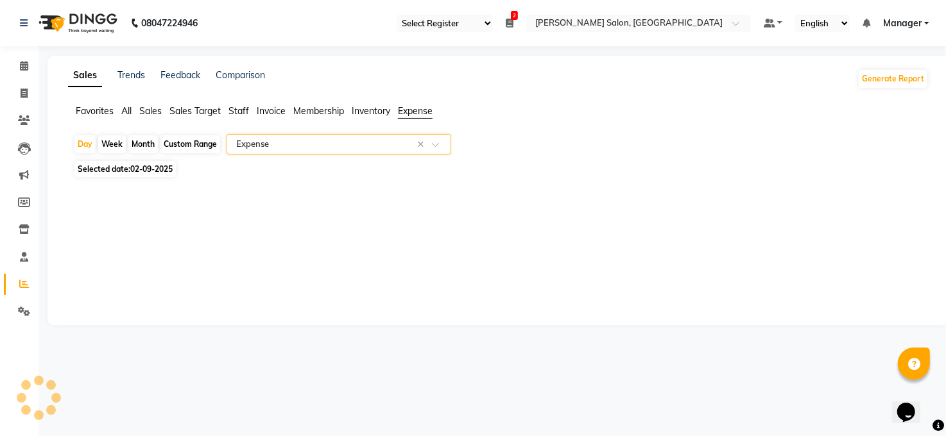
select select "full_report"
select select "csv"
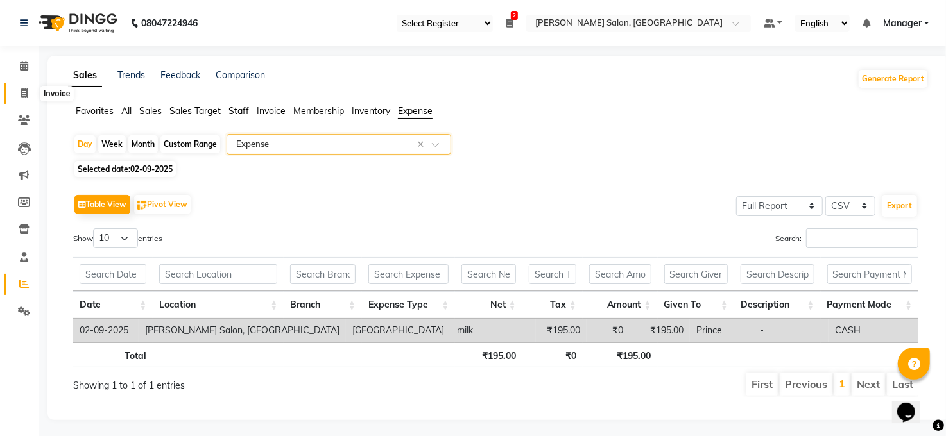
click at [17, 93] on span at bounding box center [24, 94] width 22 height 15
select select "service"
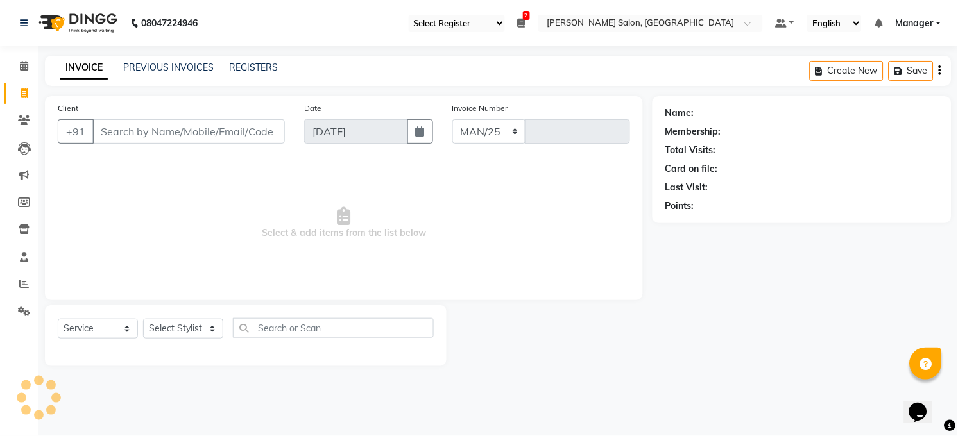
select select "5748"
type input "3244"
select select "35"
select select "5748"
select select "service"
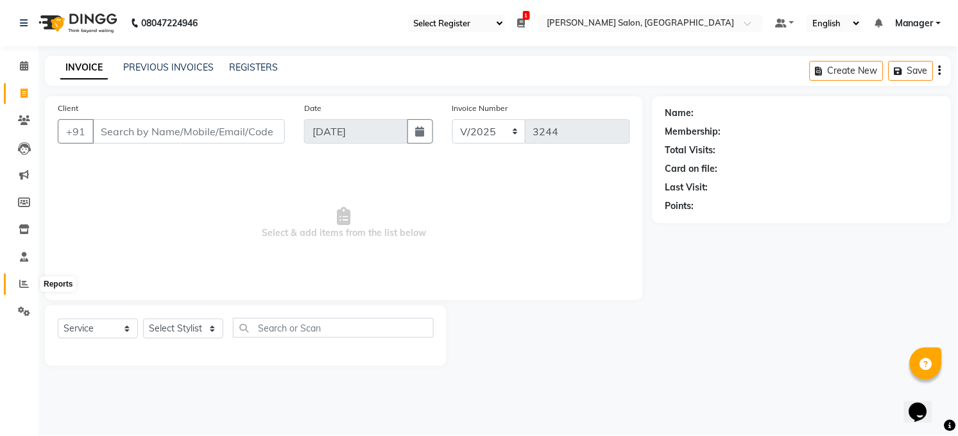
click at [24, 284] on icon at bounding box center [24, 284] width 10 height 10
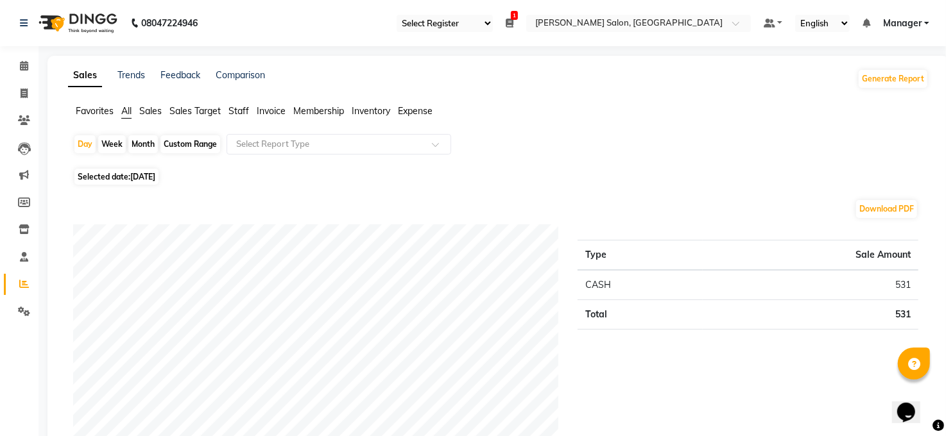
click at [148, 175] on span "[DATE]" at bounding box center [142, 177] width 25 height 10
select select "9"
select select "2025"
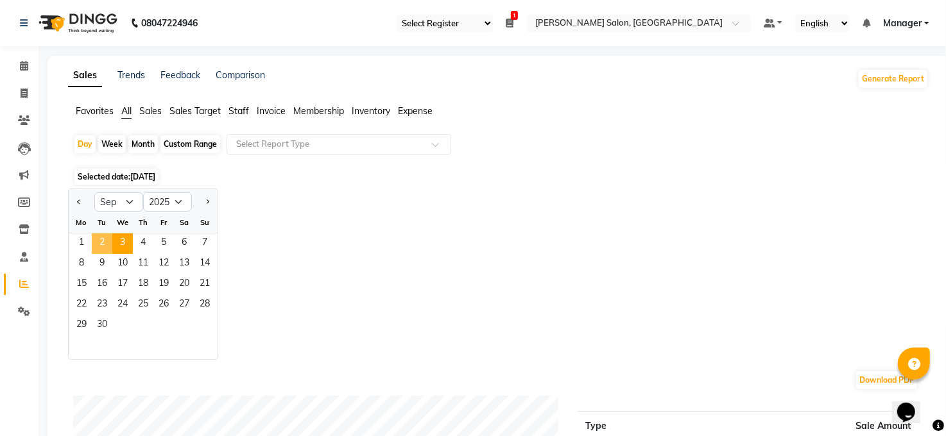
click at [103, 246] on span "2" at bounding box center [102, 244] width 21 height 21
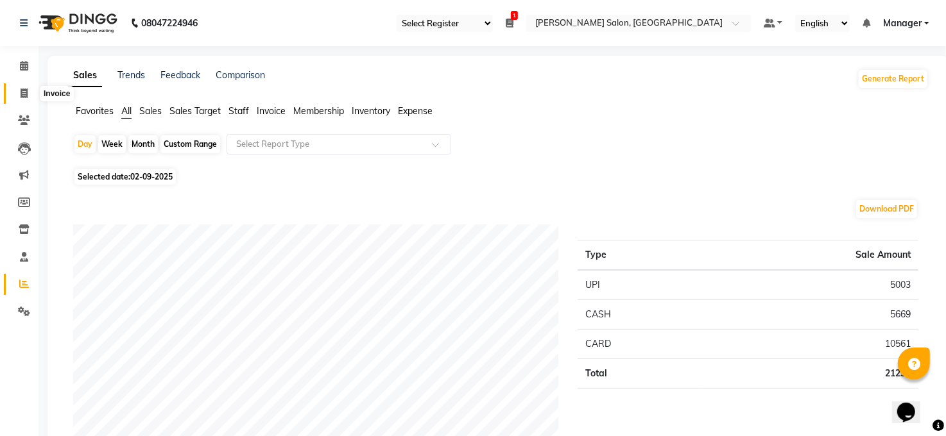
click at [21, 93] on icon at bounding box center [24, 94] width 7 height 10
select select "service"
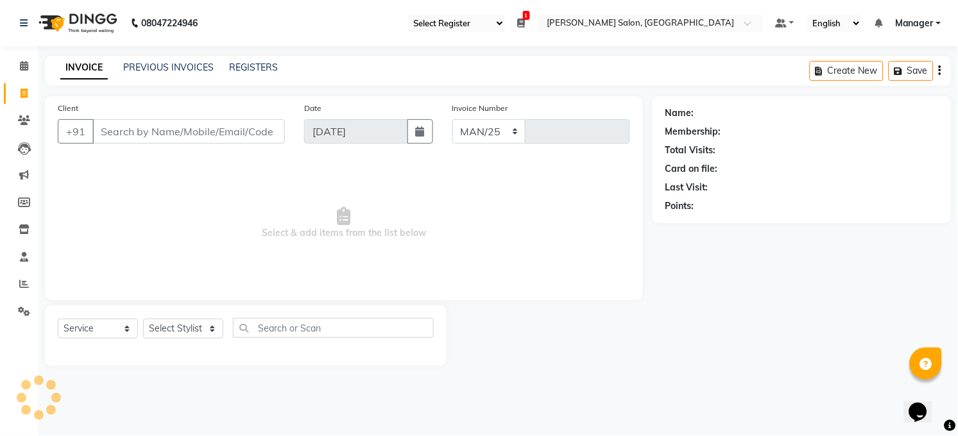
select select "5748"
type input "3244"
click at [188, 331] on select "Select Stylist [PERSON_NAME] [PERSON_NAME] COUNTER Manager [PERSON_NAME] [PERSO…" at bounding box center [183, 329] width 80 height 20
select select "40299"
click at [143, 320] on select "Select Stylist [PERSON_NAME] [PERSON_NAME] COUNTER Manager [PERSON_NAME] [PERSO…" at bounding box center [183, 329] width 80 height 20
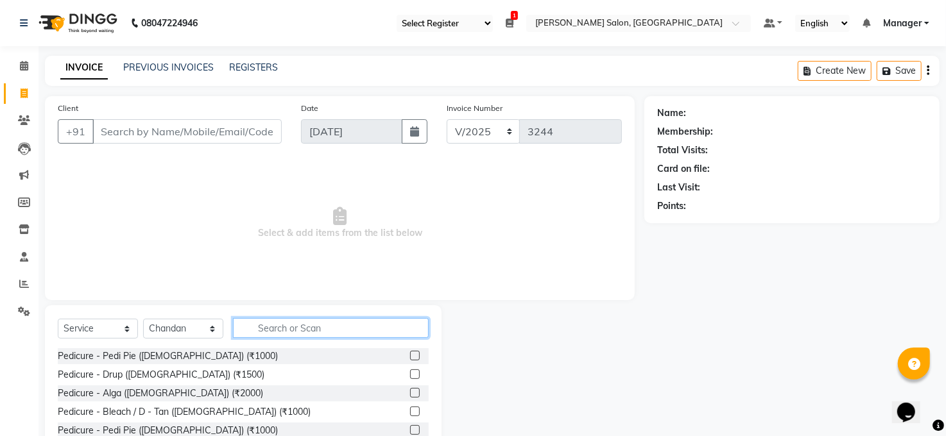
click at [300, 322] on input "text" at bounding box center [331, 328] width 196 height 20
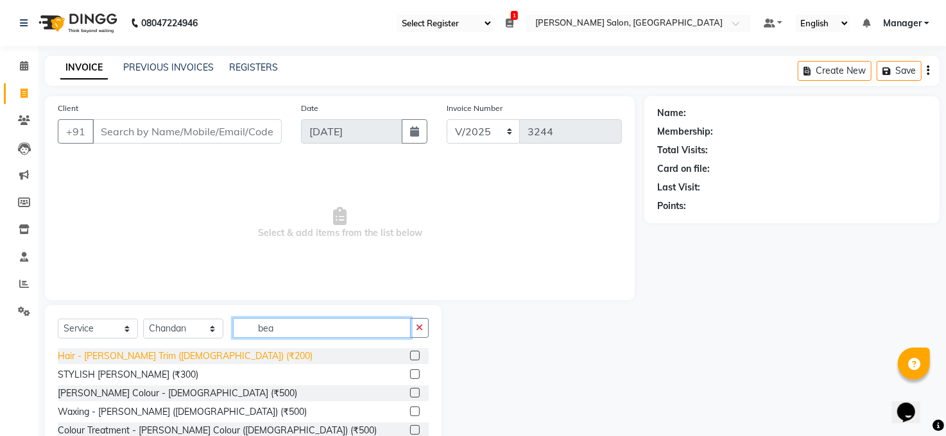
type input "bea"
click at [161, 355] on div "Hair - [PERSON_NAME] Trim ([DEMOGRAPHIC_DATA]) (₹200)" at bounding box center [185, 356] width 255 height 13
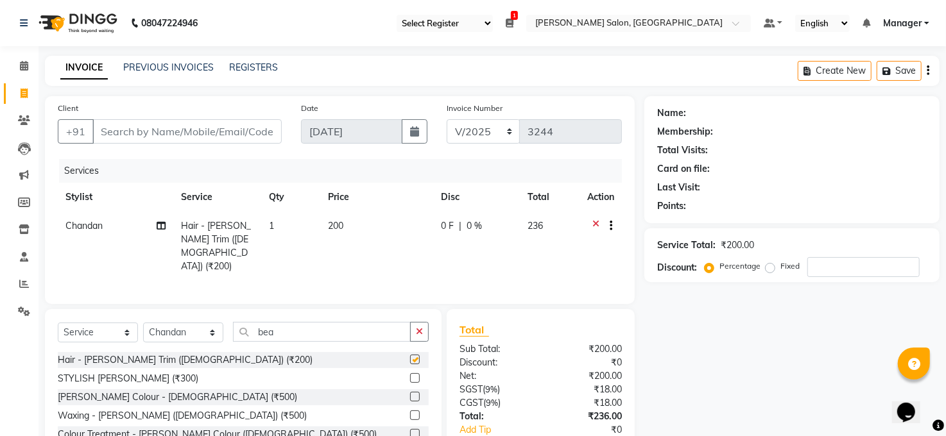
checkbox input "false"
click at [252, 135] on input "Client" at bounding box center [186, 131] width 189 height 24
type input "7"
type input "0"
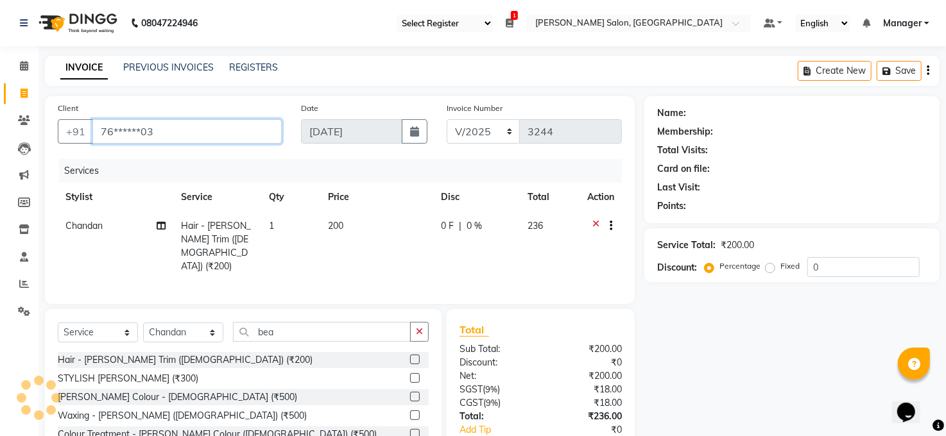
type input "76******03"
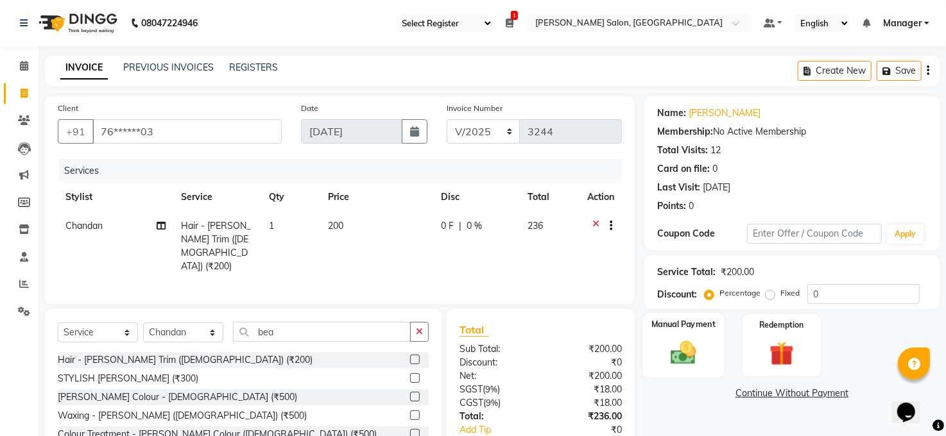
scroll to position [76, 0]
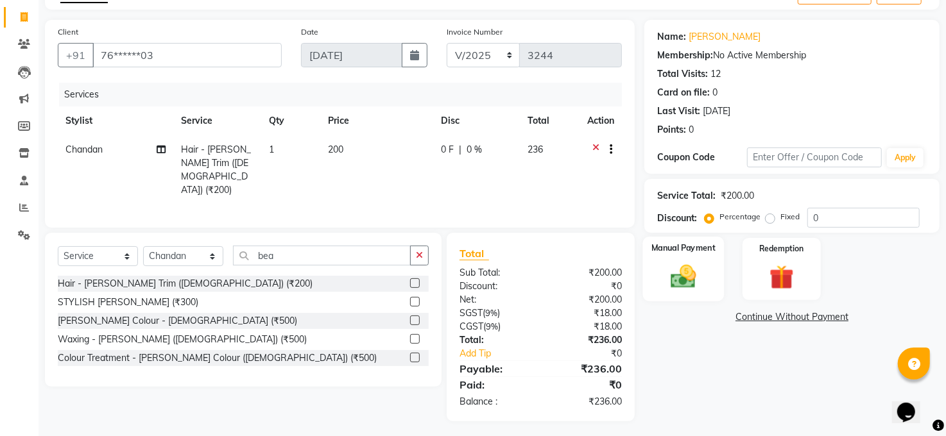
click at [690, 259] on div "Manual Payment" at bounding box center [684, 269] width 82 height 65
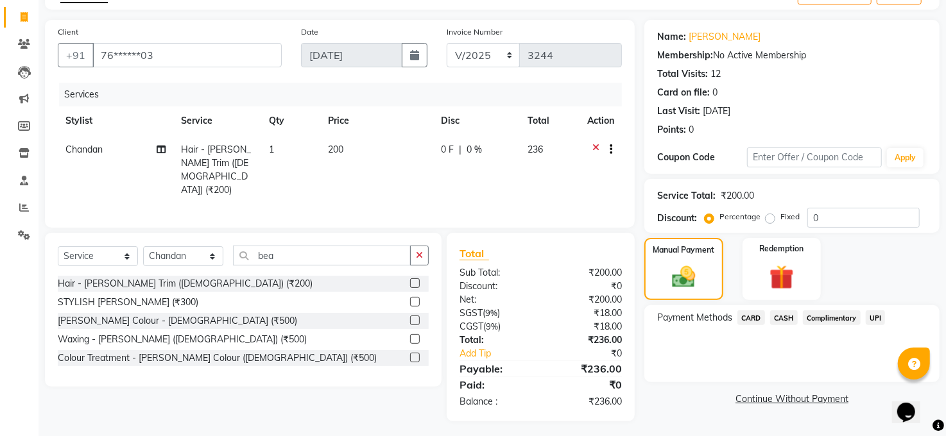
click at [880, 319] on span "UPI" at bounding box center [876, 318] width 20 height 15
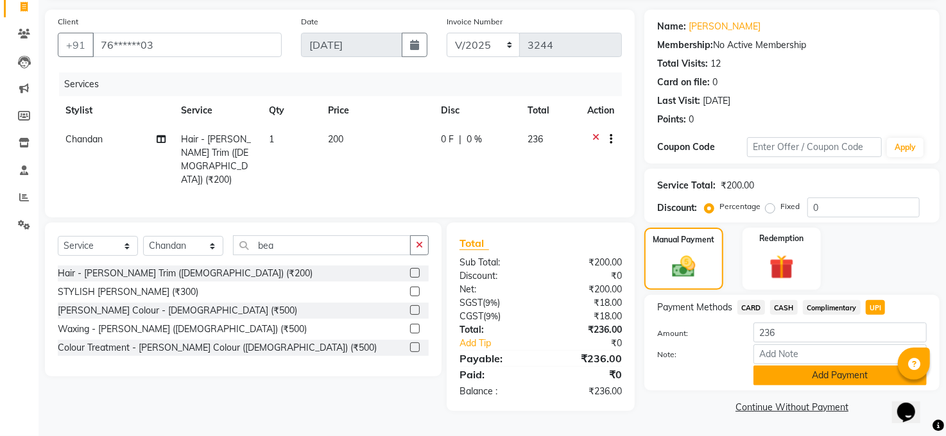
click at [868, 372] on button "Add Payment" at bounding box center [839, 376] width 173 height 20
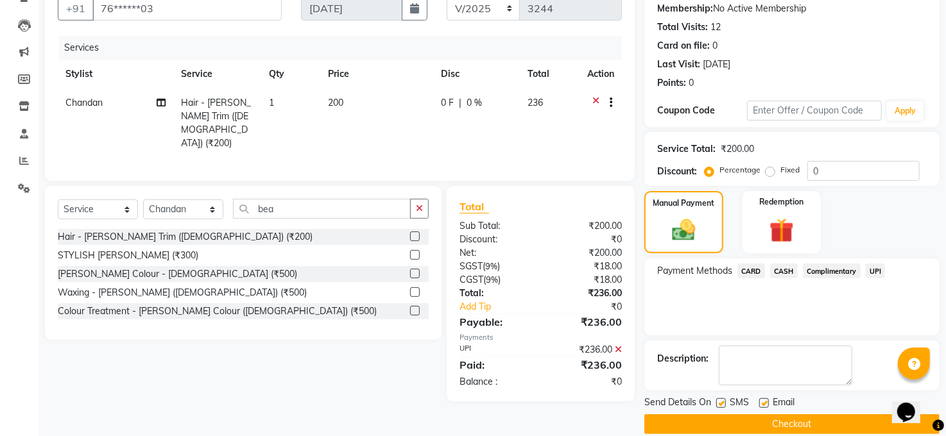
scroll to position [140, 0]
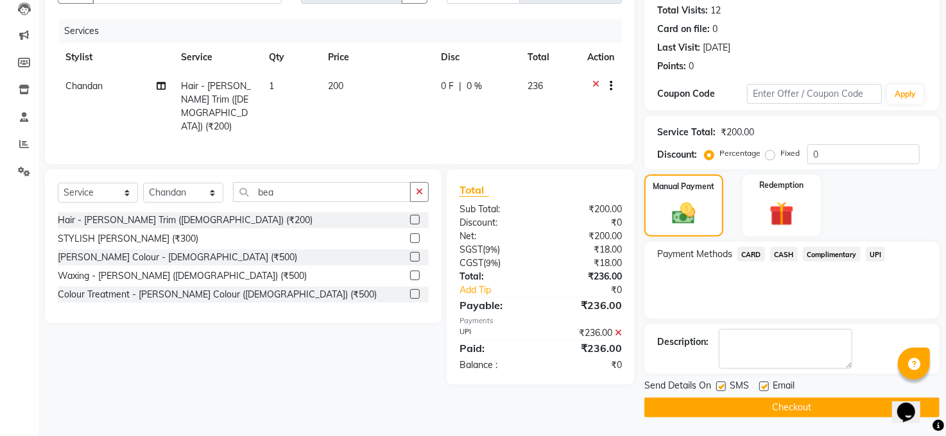
click at [814, 406] on button "Checkout" at bounding box center [791, 408] width 295 height 20
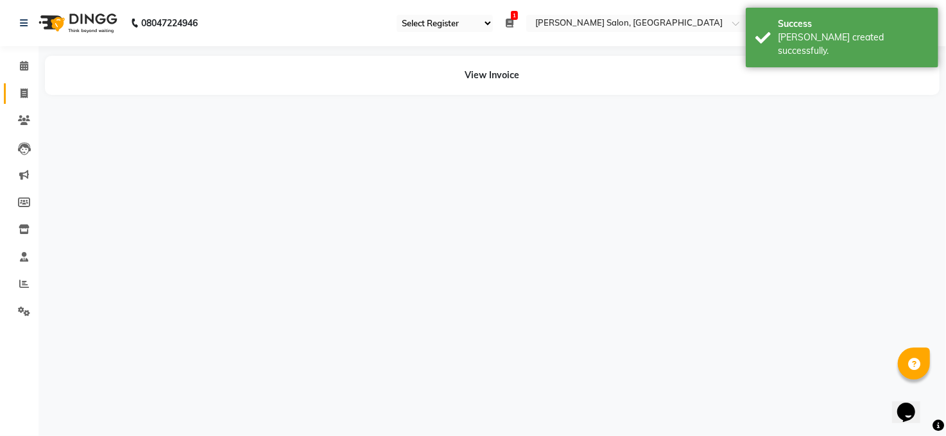
click at [21, 89] on icon at bounding box center [24, 94] width 7 height 10
select select "service"
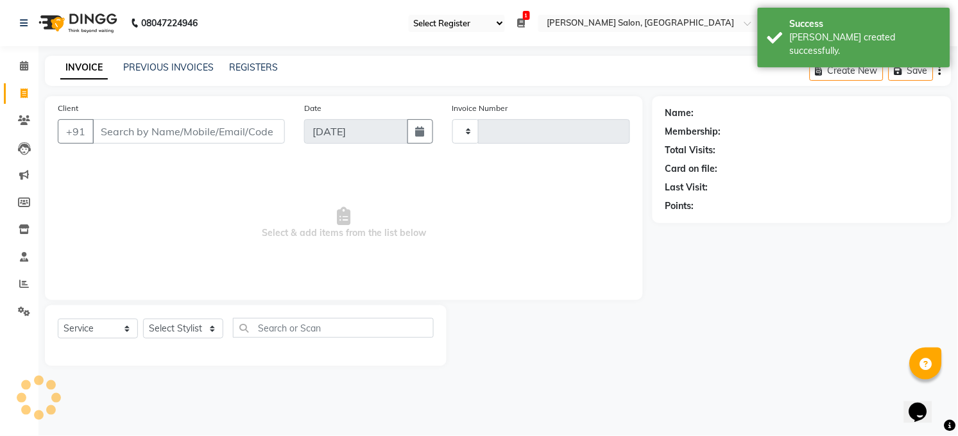
type input "3245"
select select "5748"
